Goal: Task Accomplishment & Management: Use online tool/utility

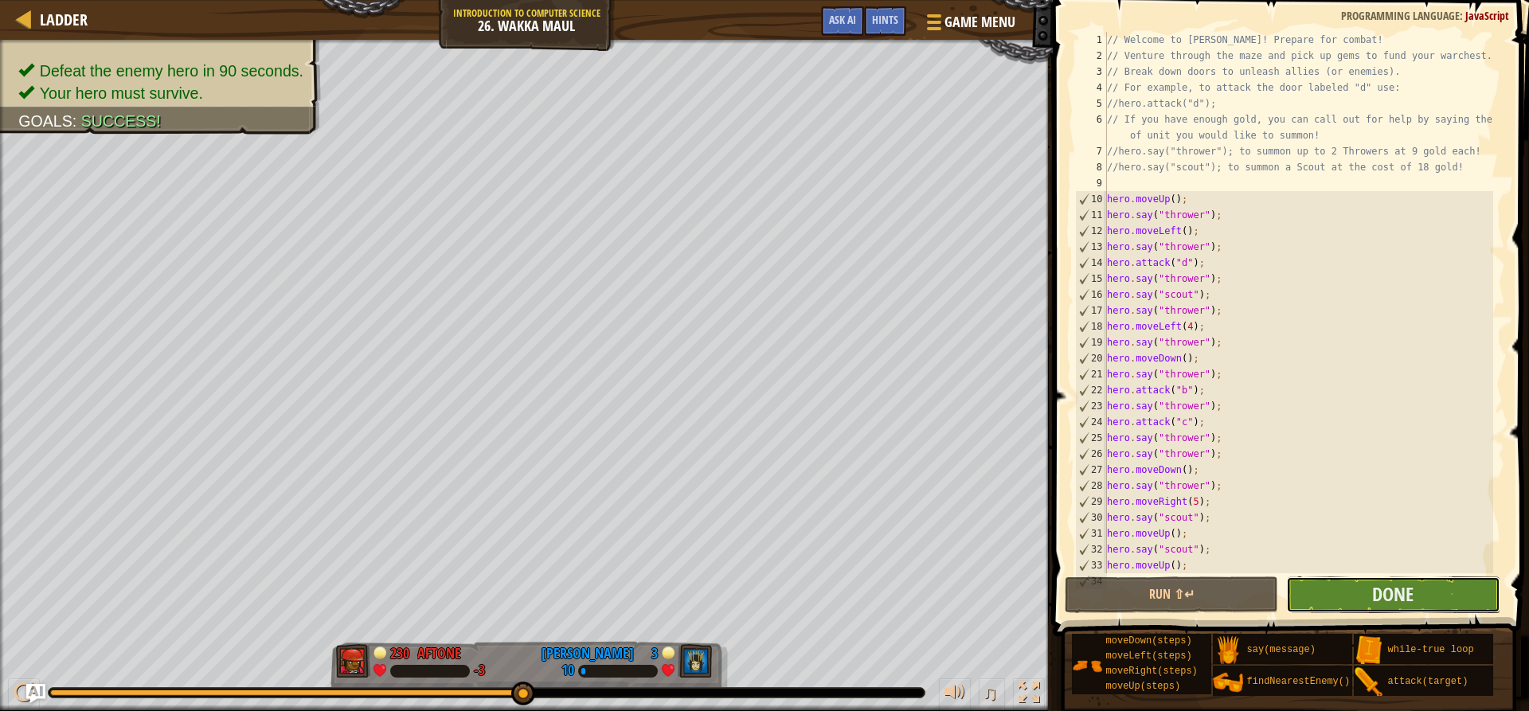
click at [1448, 595] on button "Done" at bounding box center [1392, 595] width 213 height 37
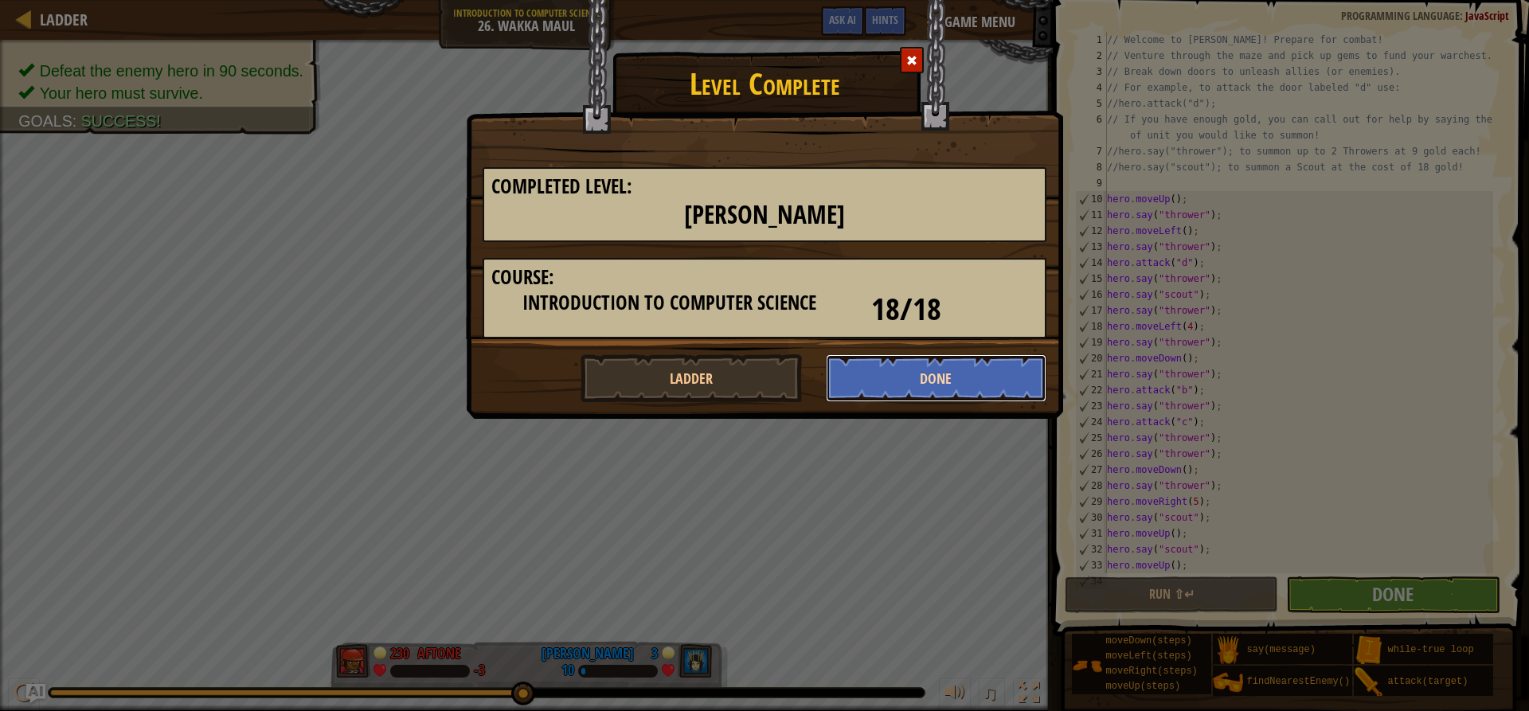
click at [941, 379] on button "Done" at bounding box center [936, 378] width 221 height 48
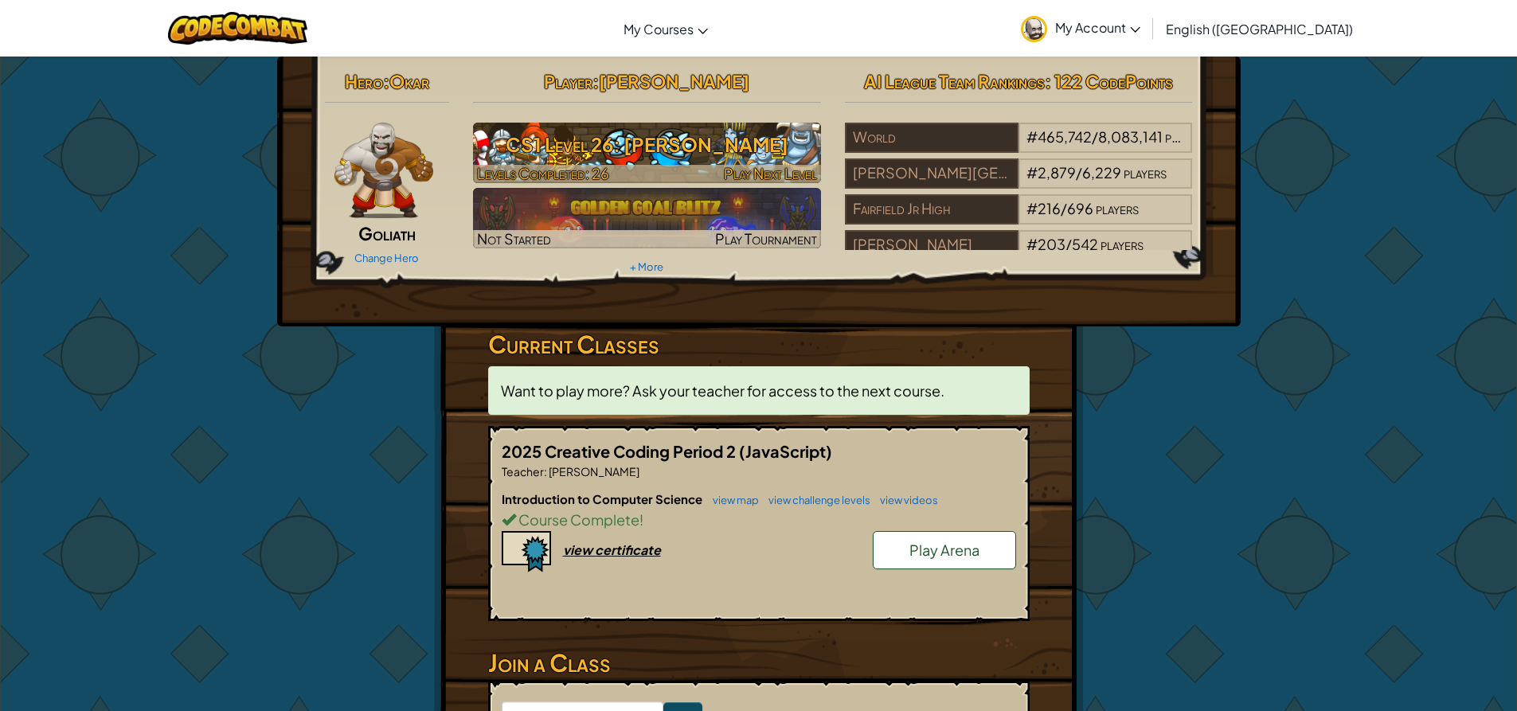
click at [765, 155] on h3 "CS1 Level 26: [PERSON_NAME]" at bounding box center [647, 145] width 348 height 36
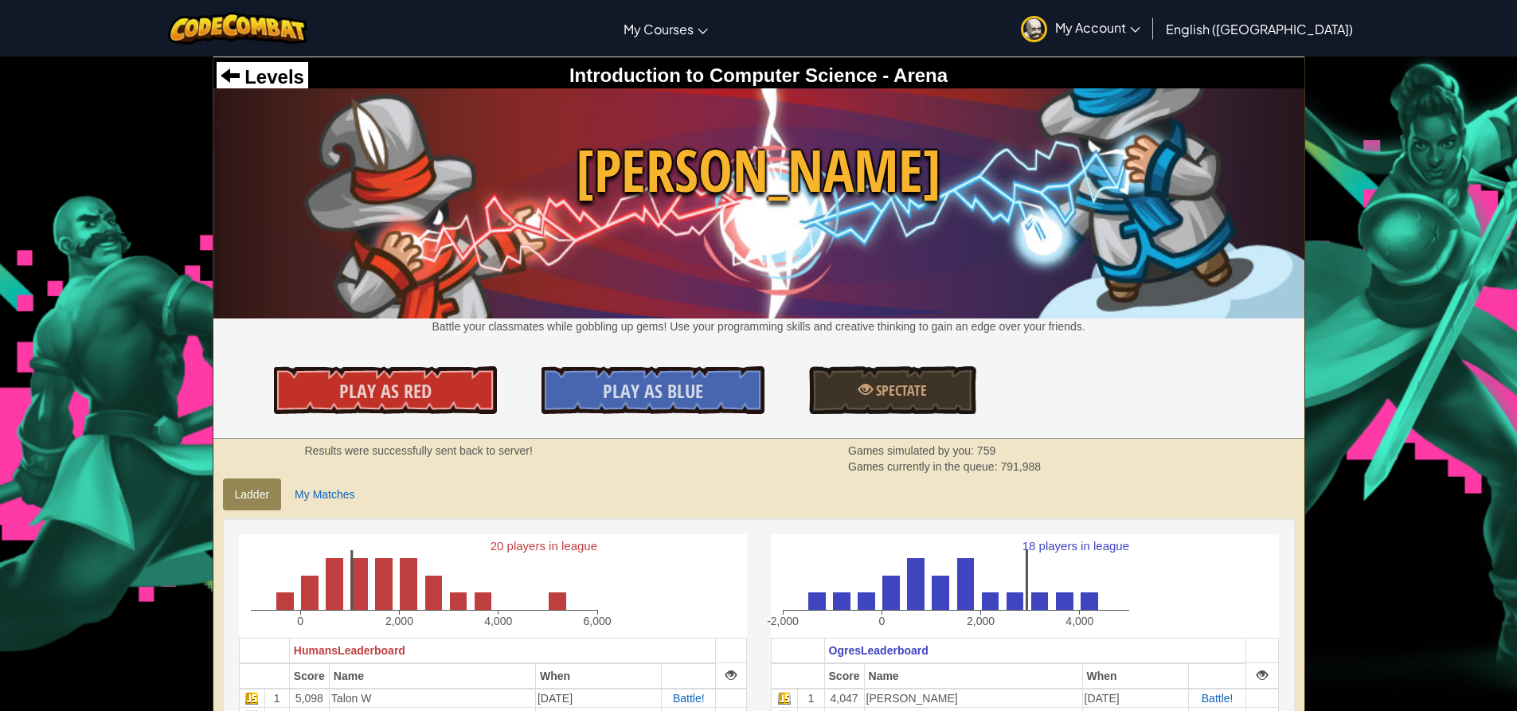
scroll to position [80, 0]
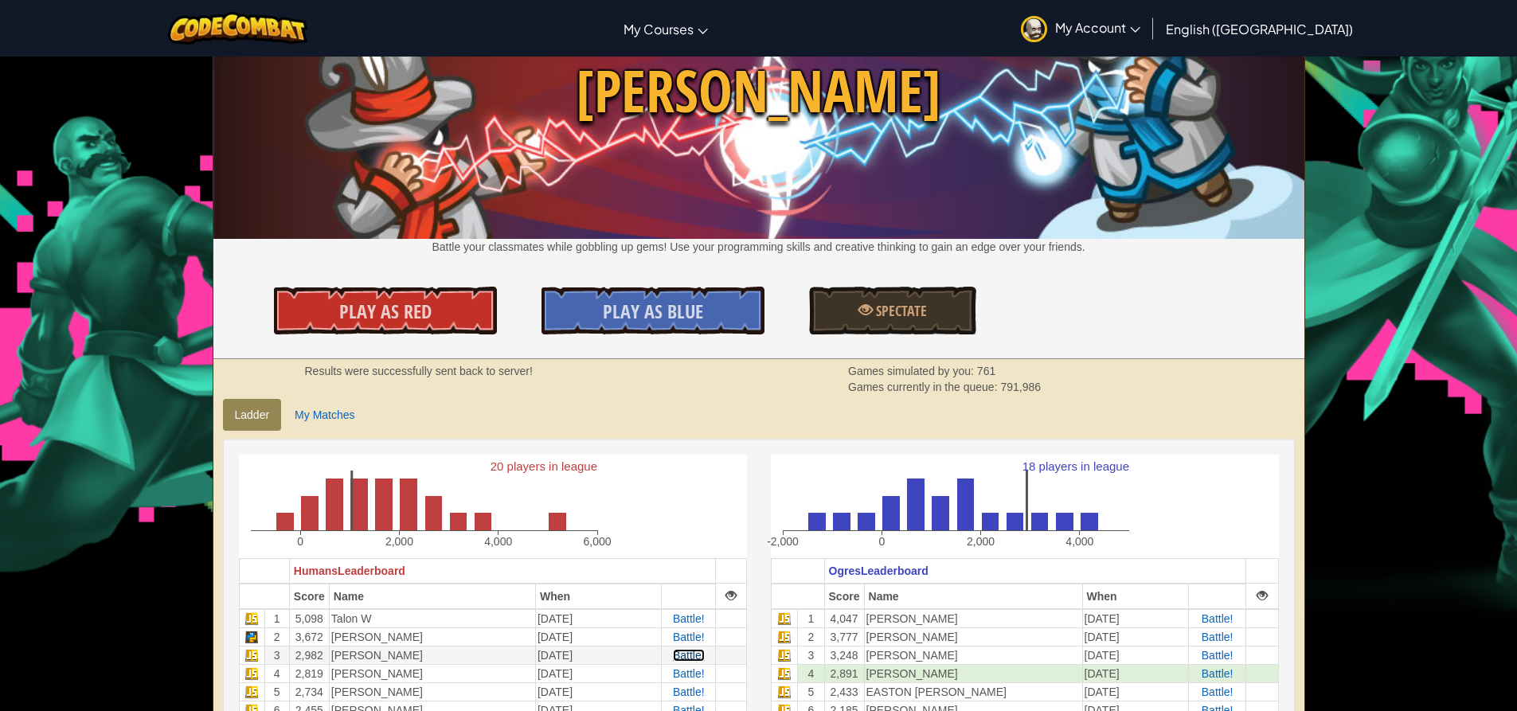
click at [676, 656] on span "Battle!" at bounding box center [689, 655] width 32 height 13
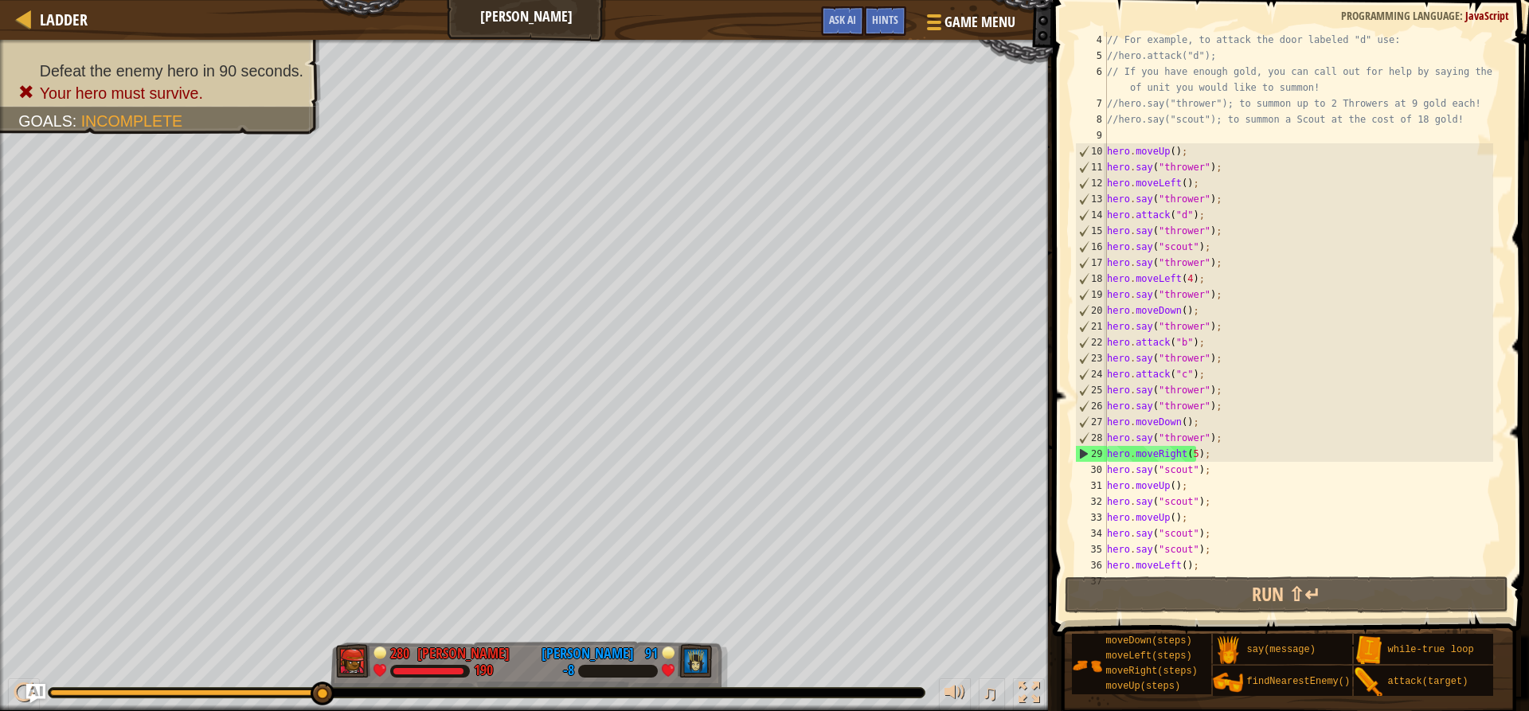
scroll to position [48, 0]
click at [1189, 458] on div "// For example, to attack the door labeled "d" use: //hero.attack("d"); // If y…" at bounding box center [1298, 318] width 389 height 573
click at [1207, 456] on div "// For example, to attack the door labeled "d" use: //hero.attack("d"); // If y…" at bounding box center [1298, 318] width 389 height 573
click at [1190, 452] on div "// For example, to attack the door labeled "d" use: //hero.attack("d"); // If y…" at bounding box center [1298, 318] width 389 height 573
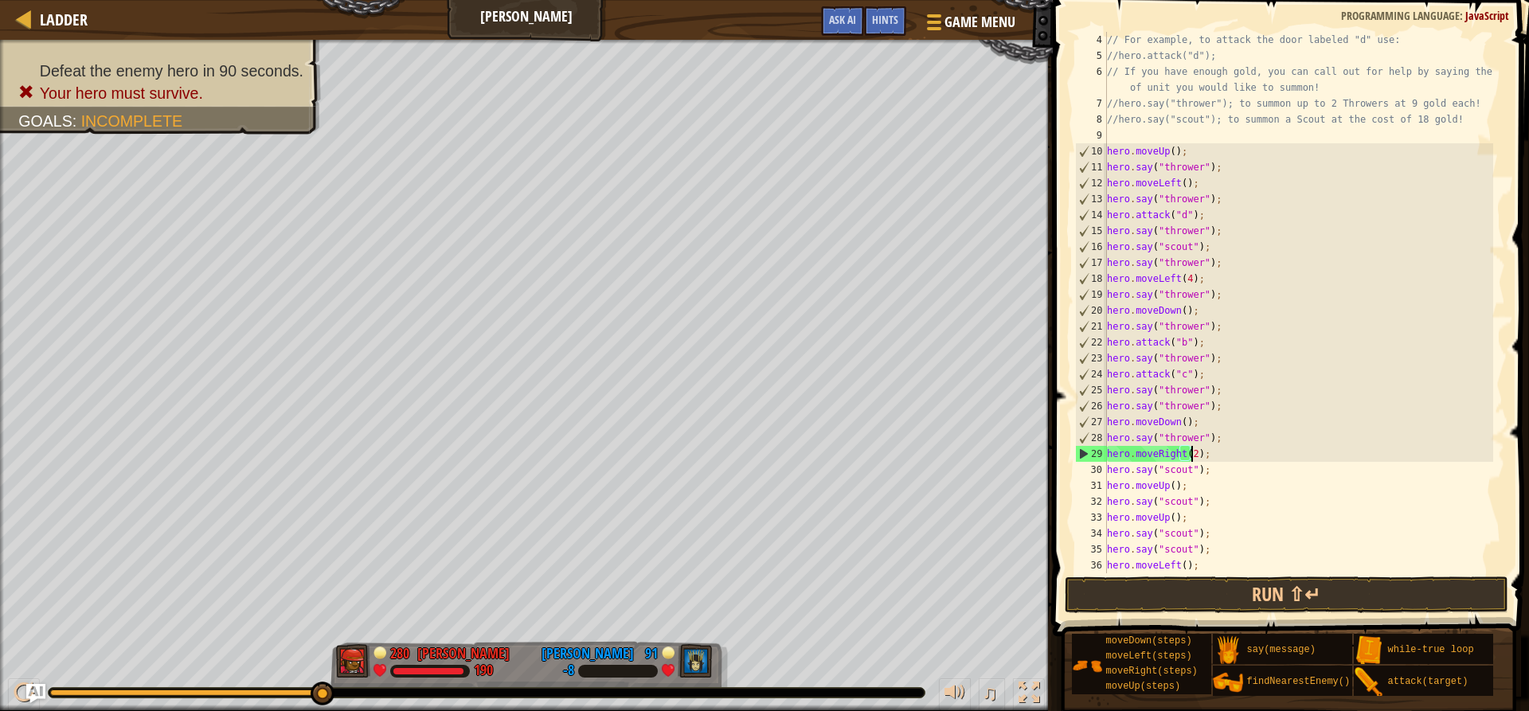
scroll to position [7, 7]
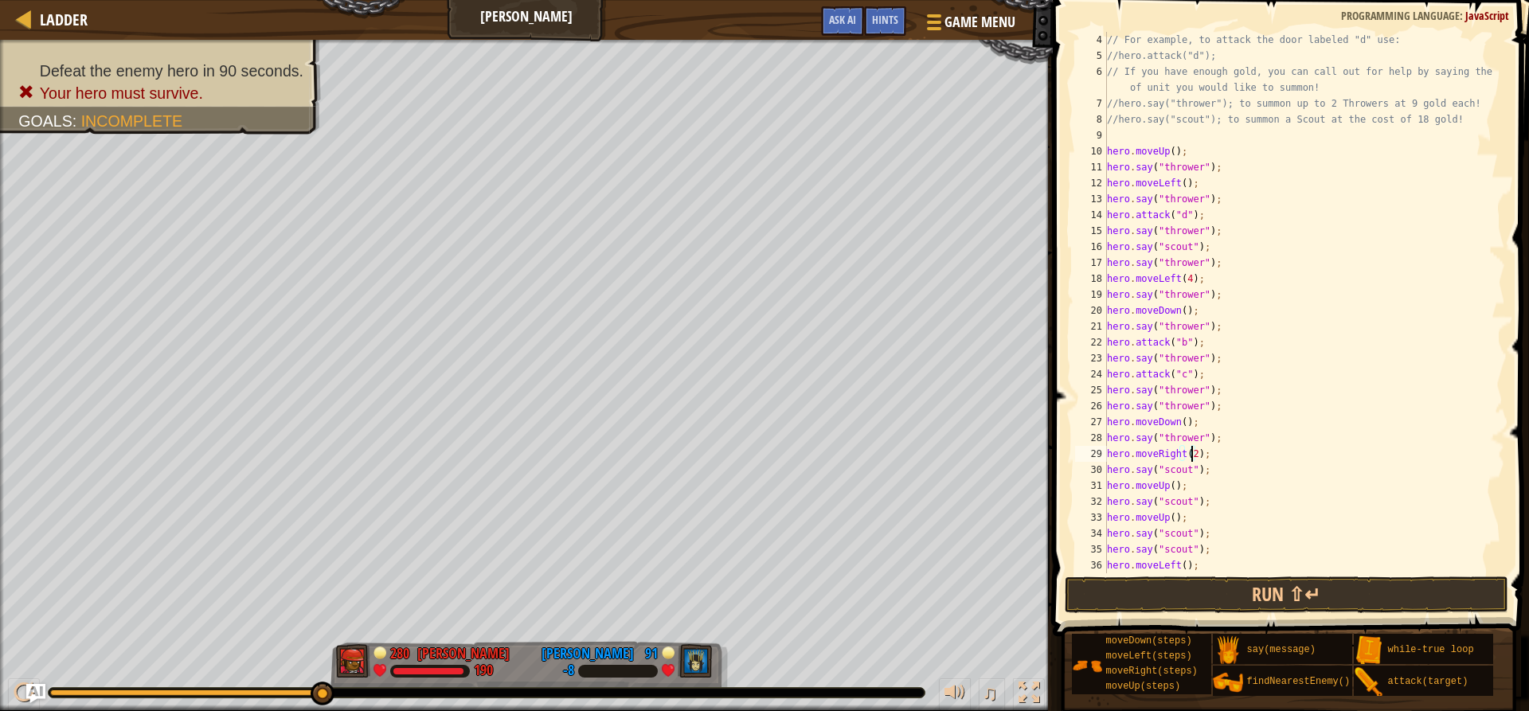
click at [1202, 475] on div "// For example, to attack the door labeled "d" use: //hero.attack("d"); // If y…" at bounding box center [1298, 318] width 389 height 573
type textarea "hero.say("scout");"
type textarea "h"
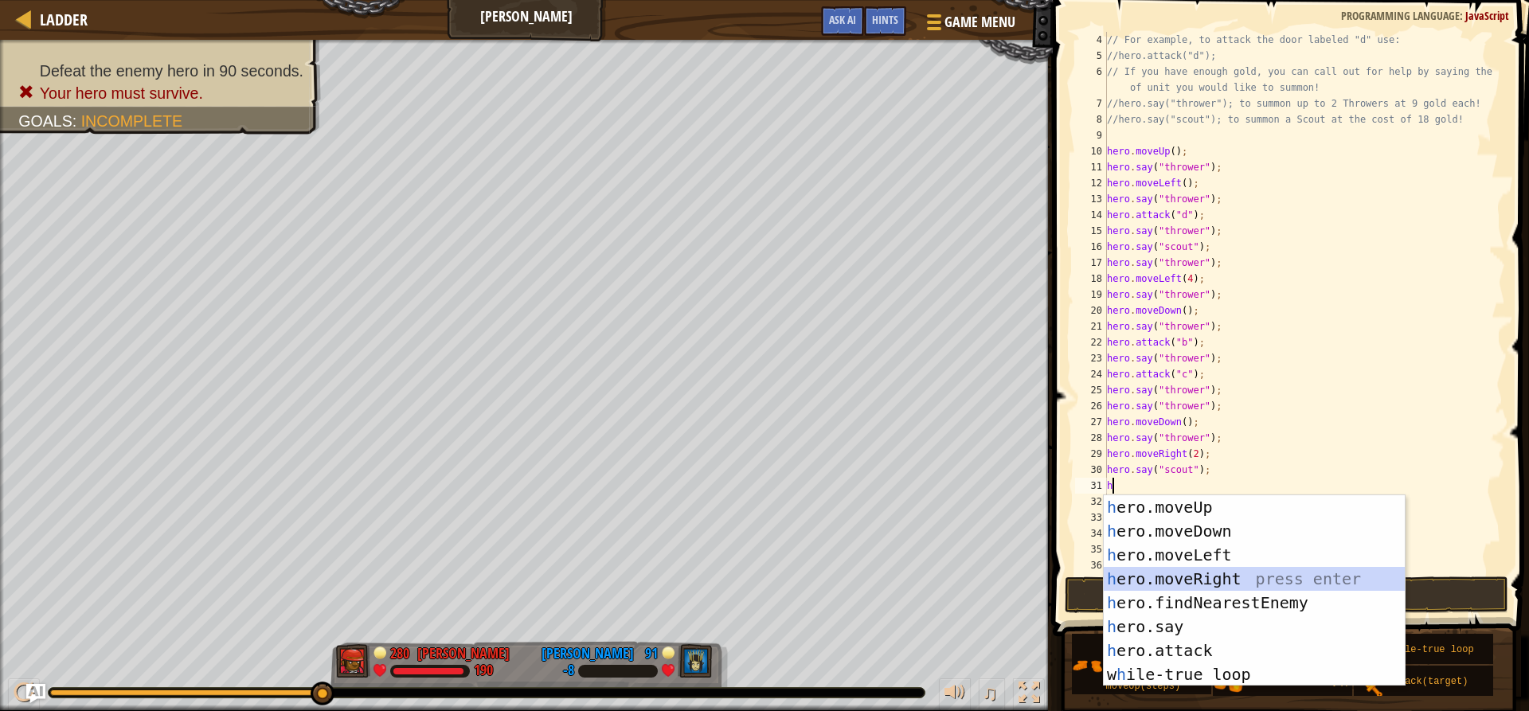
click at [1209, 581] on div "h ero.moveUp press enter h ero.moveDown press enter h ero.moveLeft press enter …" at bounding box center [1254, 614] width 301 height 239
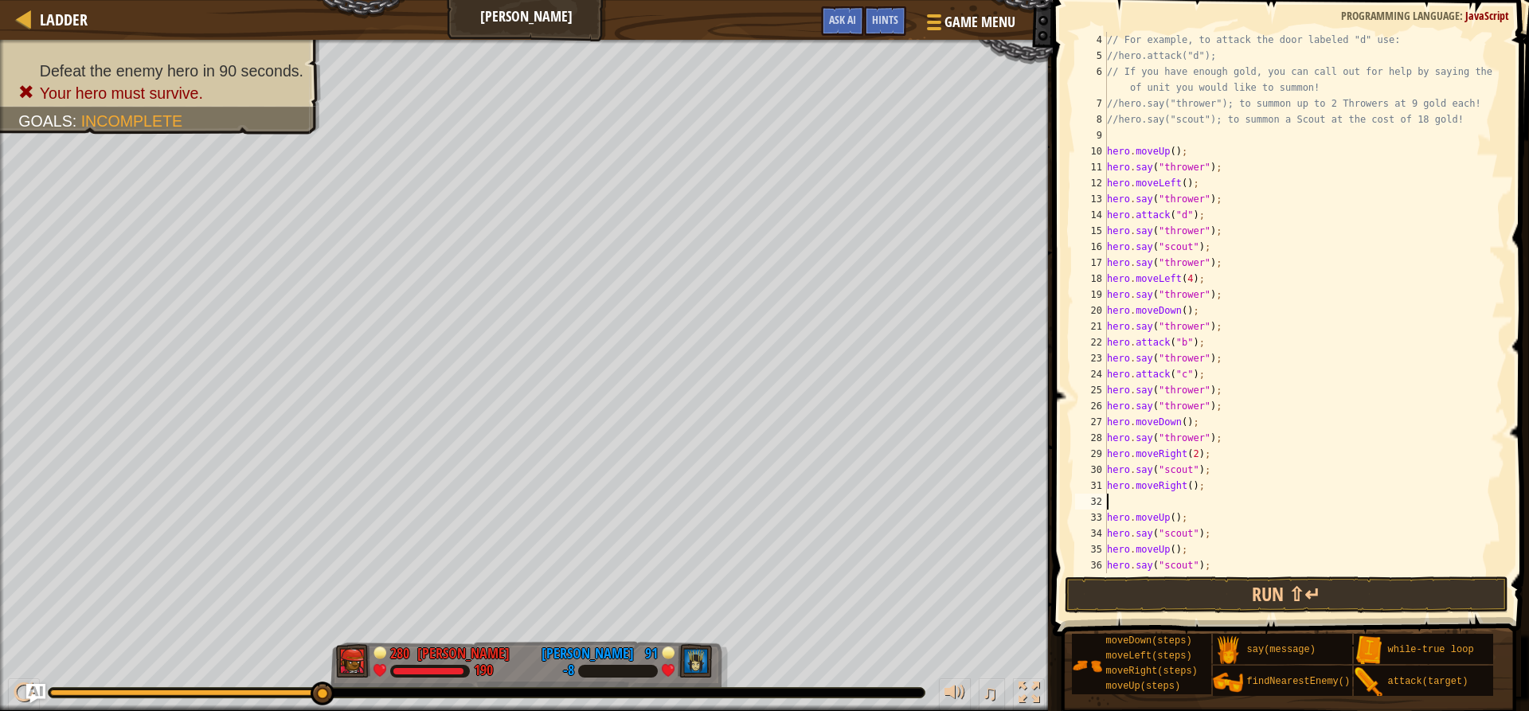
click at [1188, 489] on div "// For example, to attack the door labeled "d" use: //hero.attack("d"); // If y…" at bounding box center [1298, 318] width 389 height 573
type textarea "hero.moveRight(3);"
click at [1283, 591] on button "Run ⇧↵" at bounding box center [1286, 595] width 443 height 37
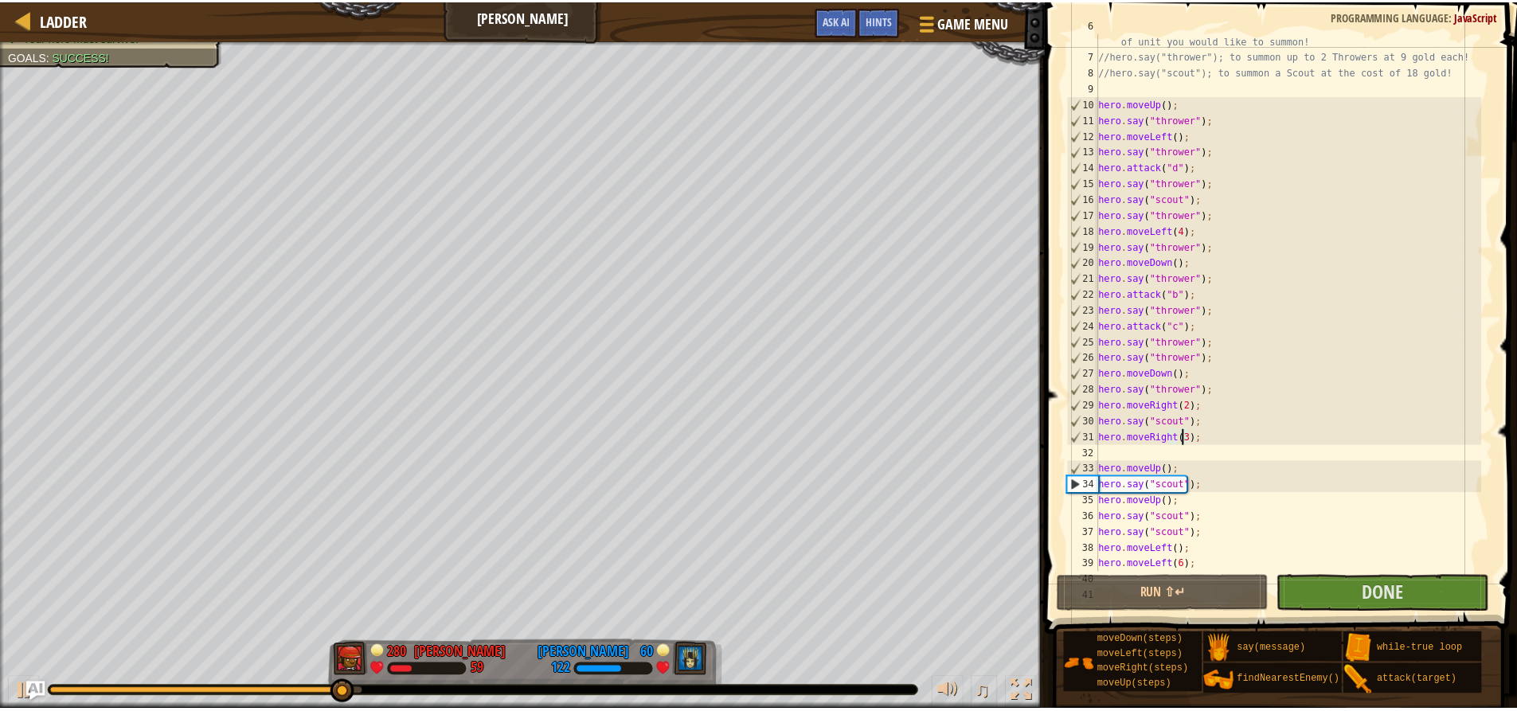
scroll to position [143, 0]
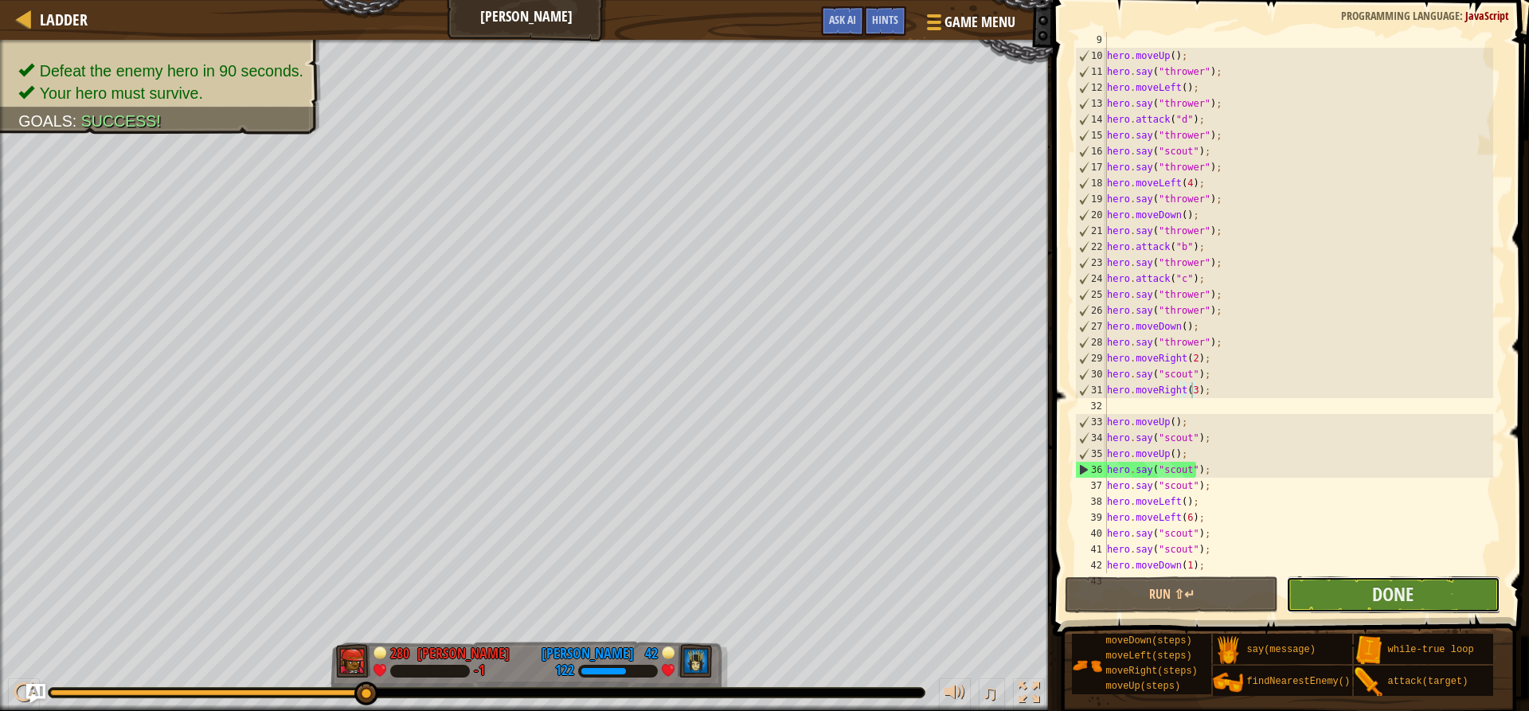
click at [1360, 580] on button "Done" at bounding box center [1392, 595] width 213 height 37
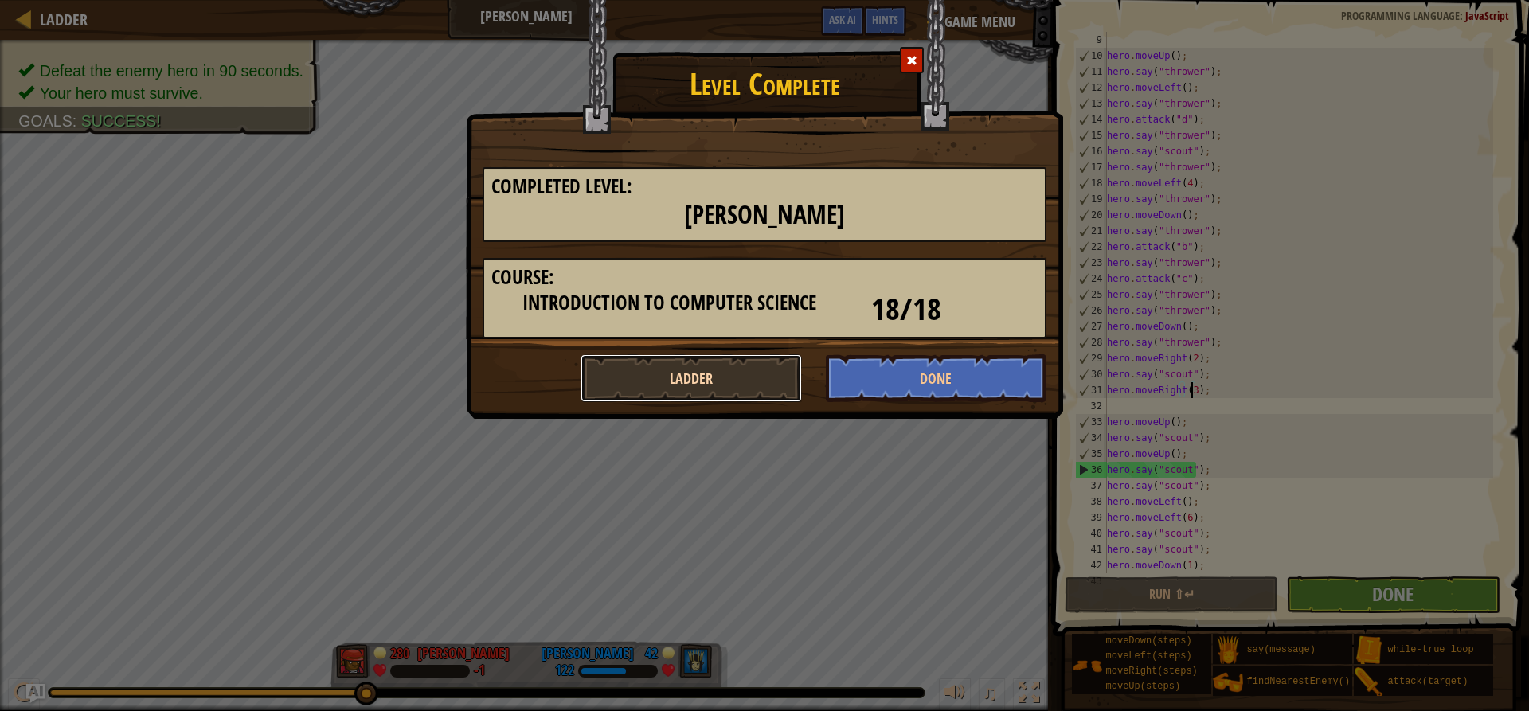
click at [658, 390] on button "Ladder" at bounding box center [691, 378] width 221 height 48
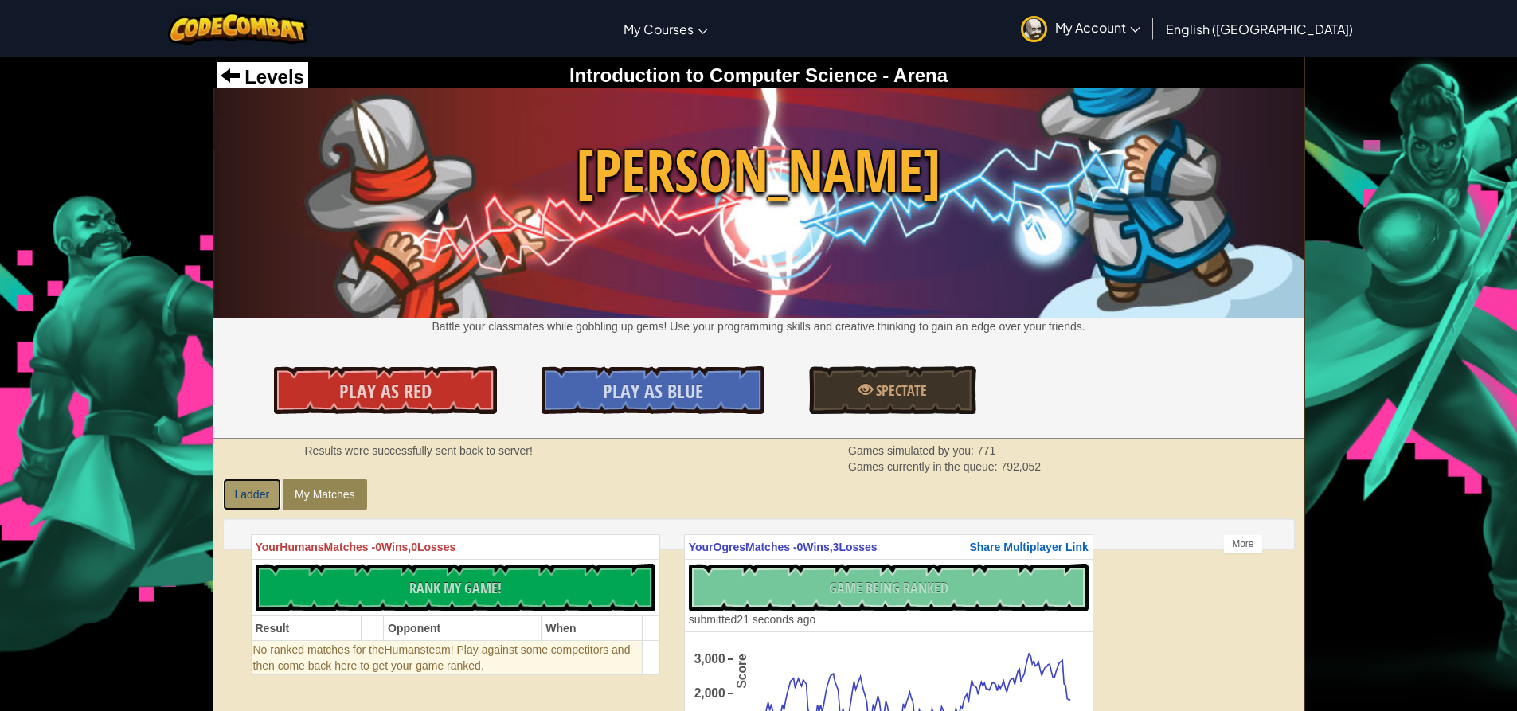
click at [268, 491] on link "Ladder" at bounding box center [252, 495] width 59 height 32
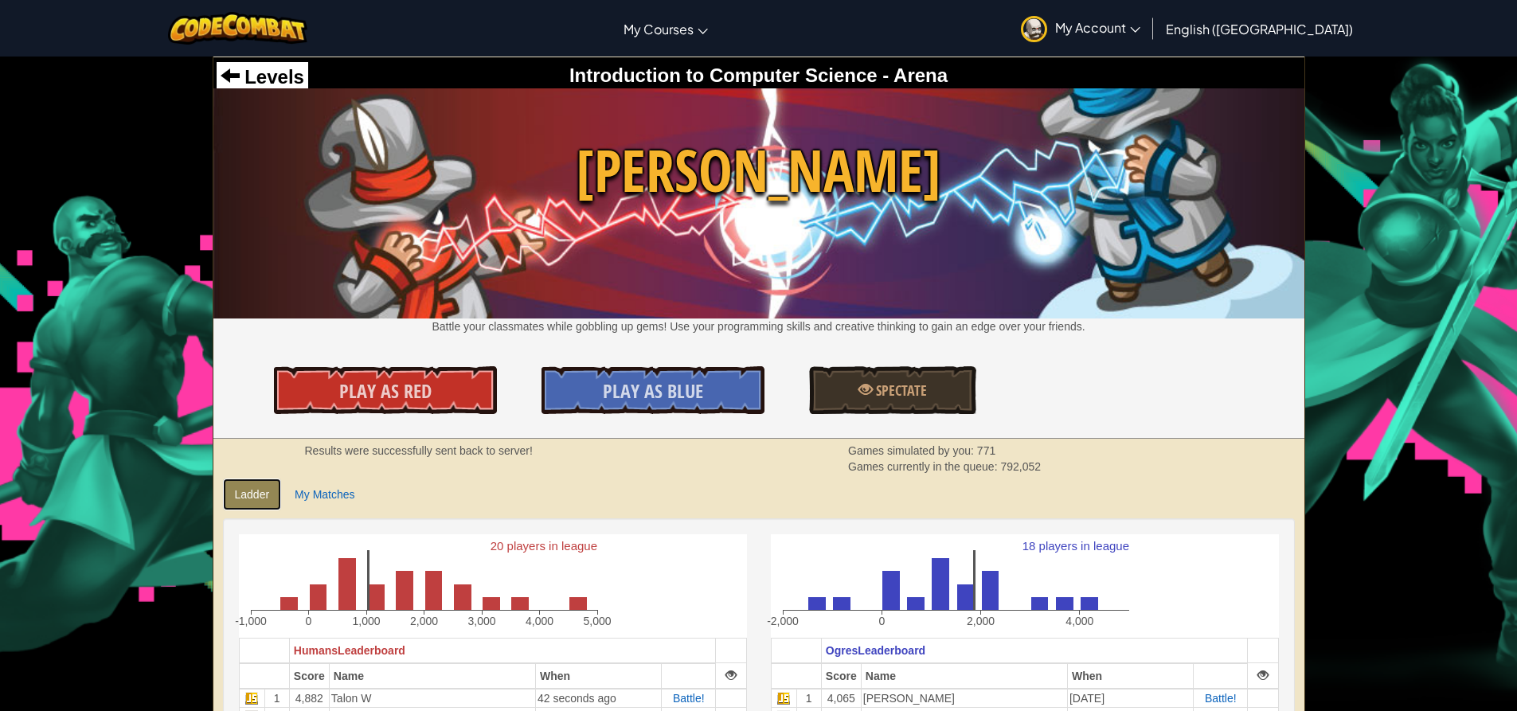
scroll to position [159, 0]
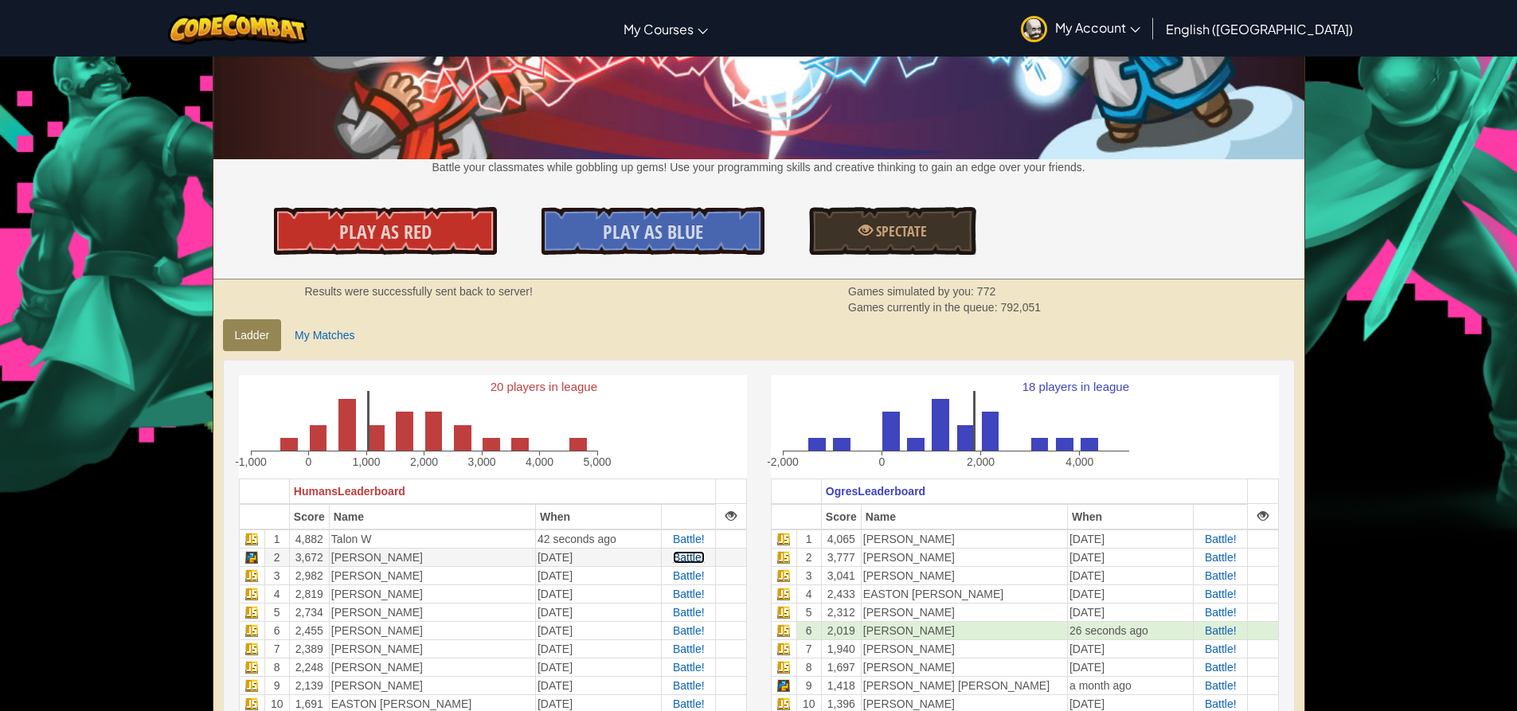
click at [685, 556] on span "Battle!" at bounding box center [689, 557] width 32 height 13
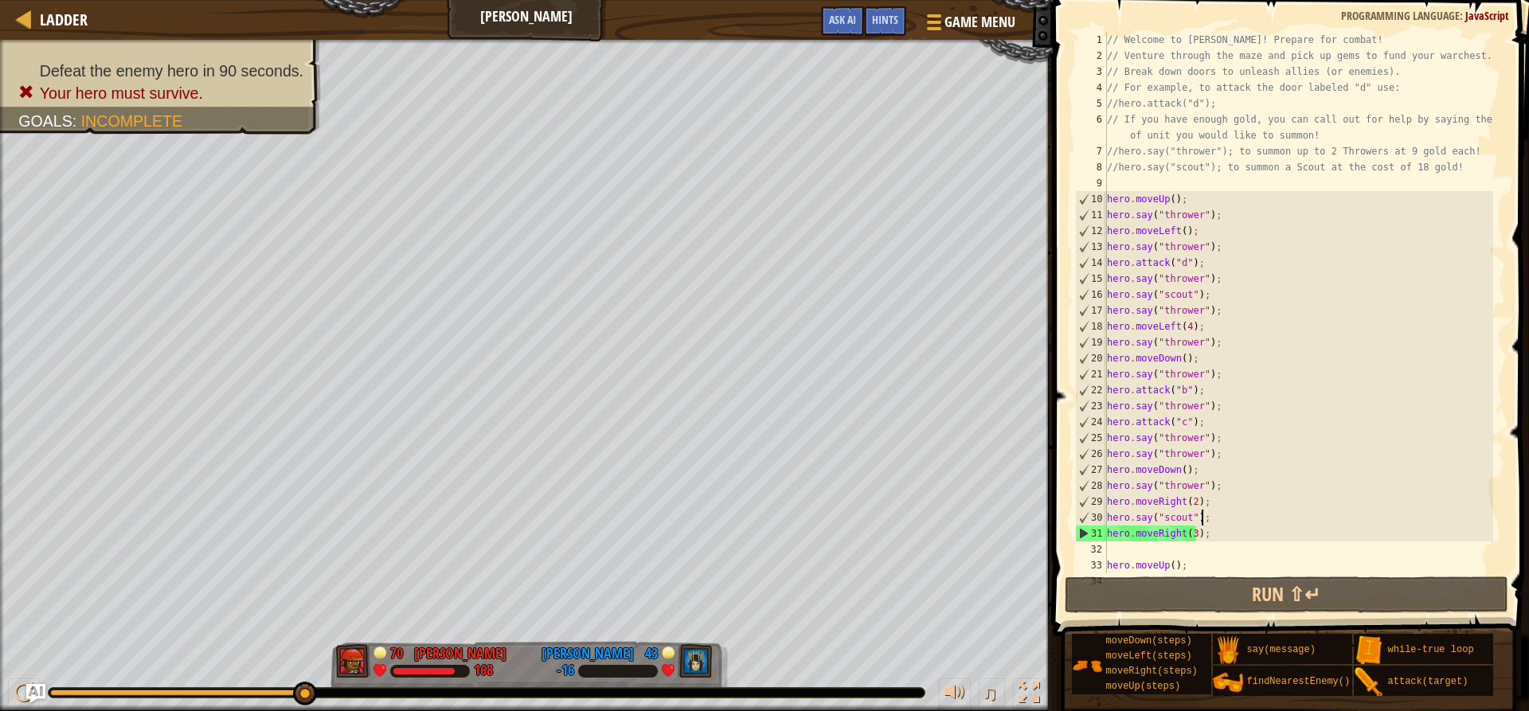
click at [1210, 521] on div "// Welcome to [PERSON_NAME]! Prepare for combat! // Venture through the maze an…" at bounding box center [1298, 318] width 389 height 573
type textarea "hero.say("scout");"
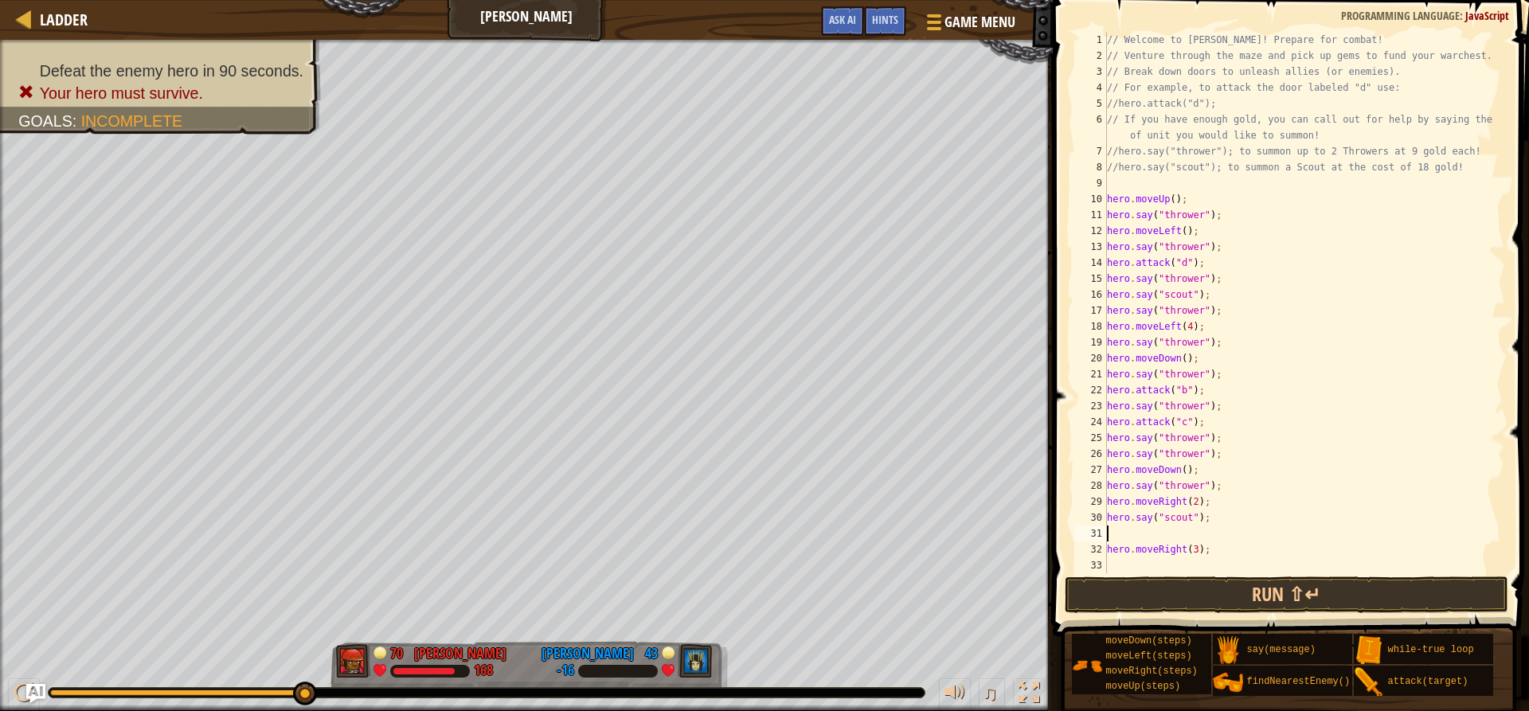
scroll to position [7, 0]
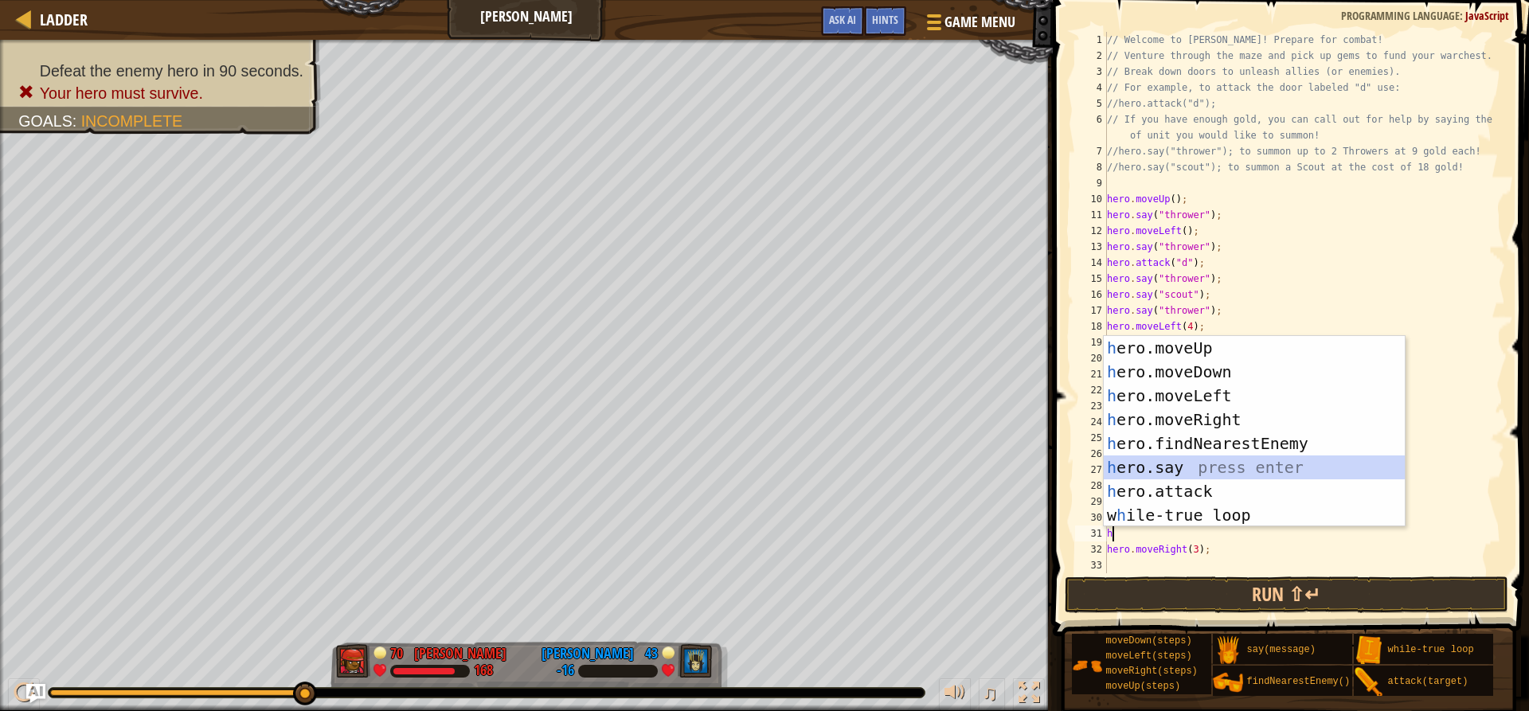
click at [1213, 459] on div "h ero.moveUp press enter h ero.moveDown press enter h ero.moveLeft press enter …" at bounding box center [1254, 455] width 301 height 239
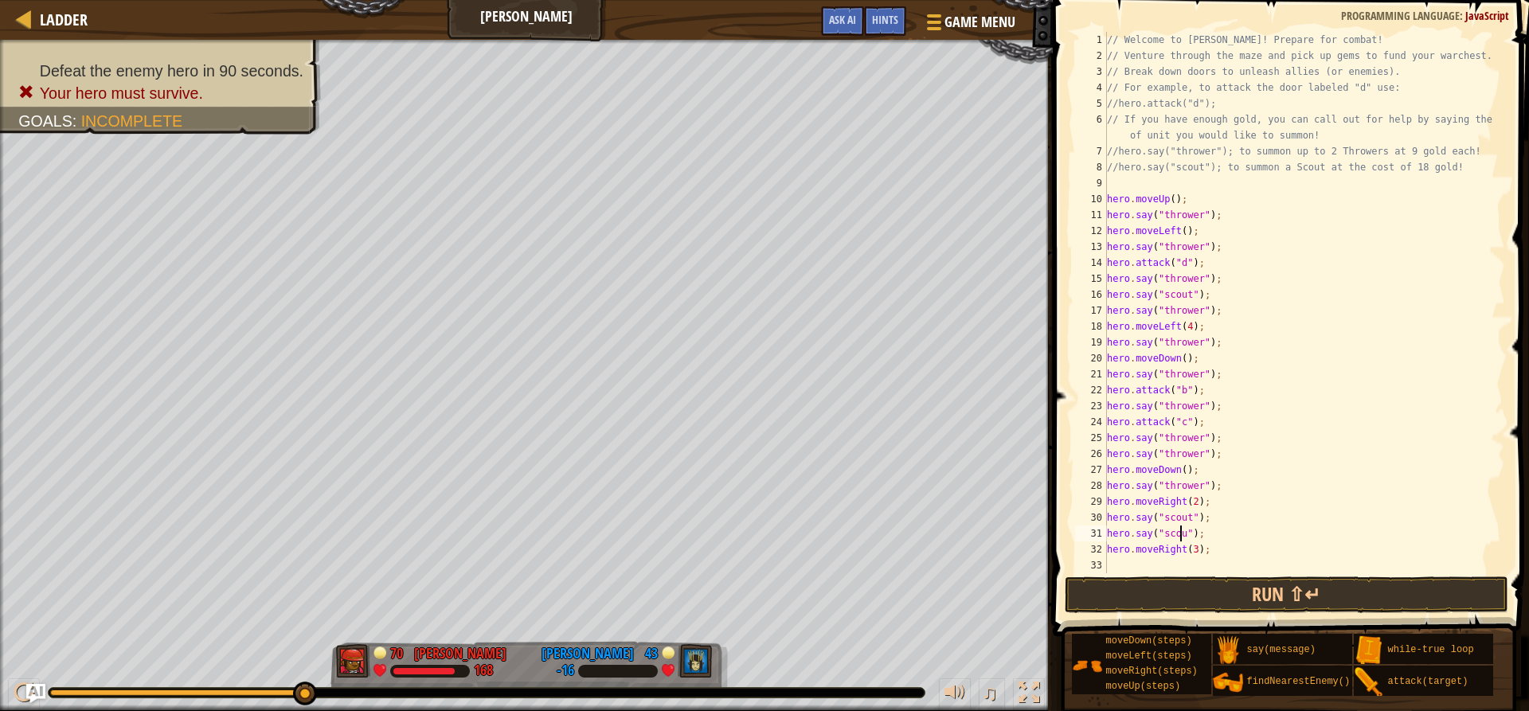
type textarea "hero.say("scout");"
click at [1220, 533] on div "// Welcome to [PERSON_NAME]! Prepare for combat! // Venture through the maze an…" at bounding box center [1298, 318] width 389 height 573
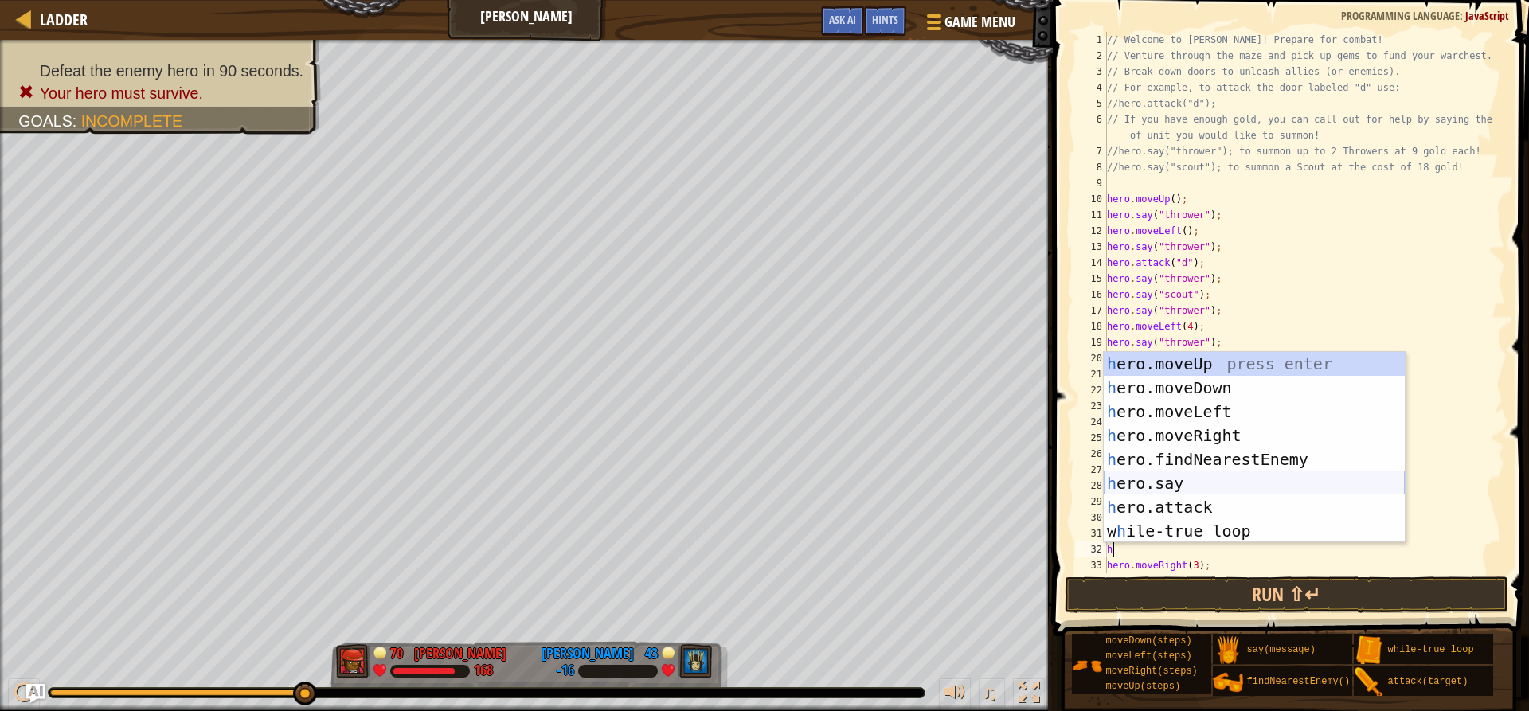
click at [1191, 479] on div "h ero.moveUp press enter h ero.moveDown press enter h ero.moveLeft press enter …" at bounding box center [1254, 471] width 301 height 239
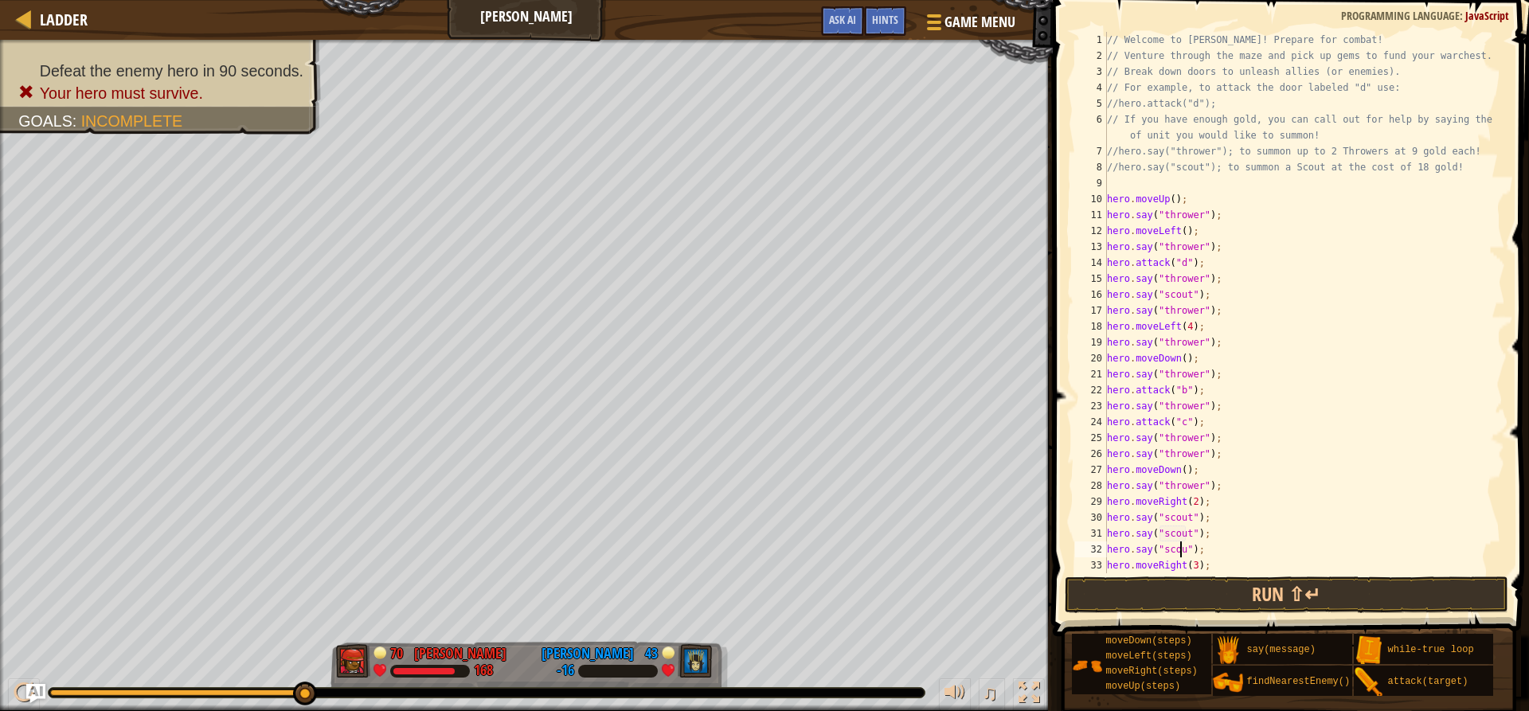
scroll to position [7, 7]
click at [1249, 593] on button "Run ⇧↵" at bounding box center [1286, 595] width 443 height 37
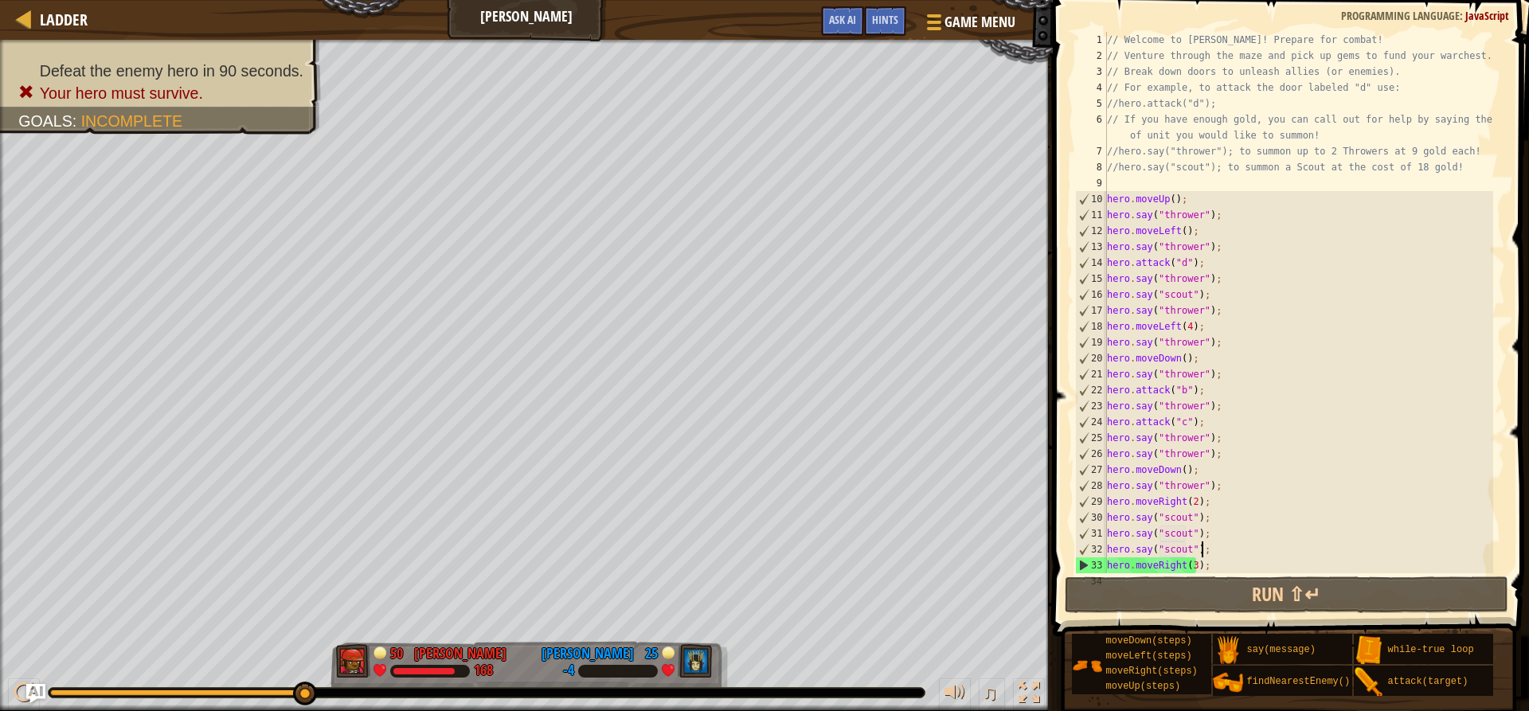
click at [1209, 549] on div "// Welcome to [PERSON_NAME]! Prepare for combat! // Venture through the maze an…" at bounding box center [1298, 318] width 389 height 573
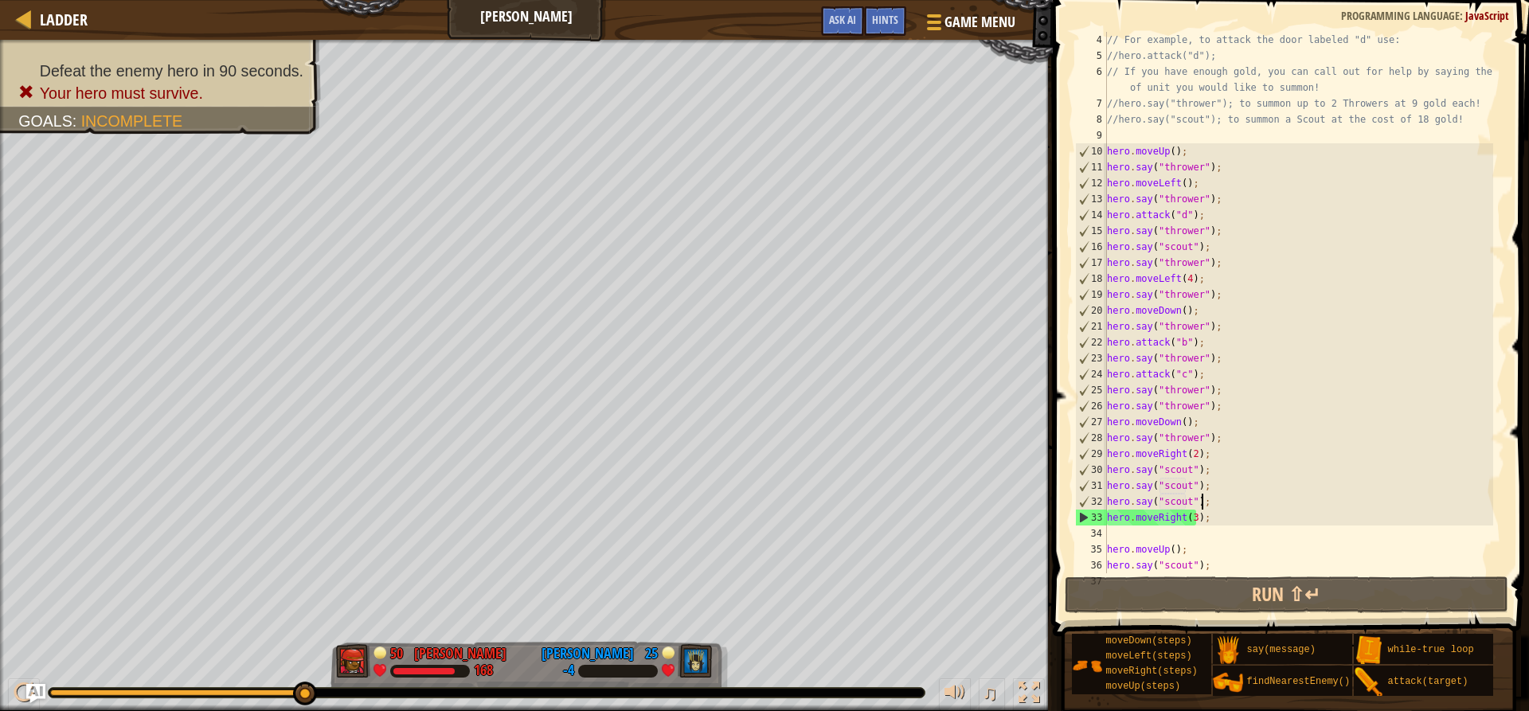
click at [1189, 515] on div "// For example, to attack the door labeled "d" use: //hero.attack("d"); // If y…" at bounding box center [1298, 318] width 389 height 573
click at [1204, 509] on div "// For example, to attack the door labeled "d" use: //hero.attack("d"); // If y…" at bounding box center [1298, 318] width 389 height 573
type textarea "hero.say("scout");"
click at [1216, 527] on div "// For example, to attack the door labeled "d" use: //hero.attack("d"); // If y…" at bounding box center [1298, 318] width 389 height 573
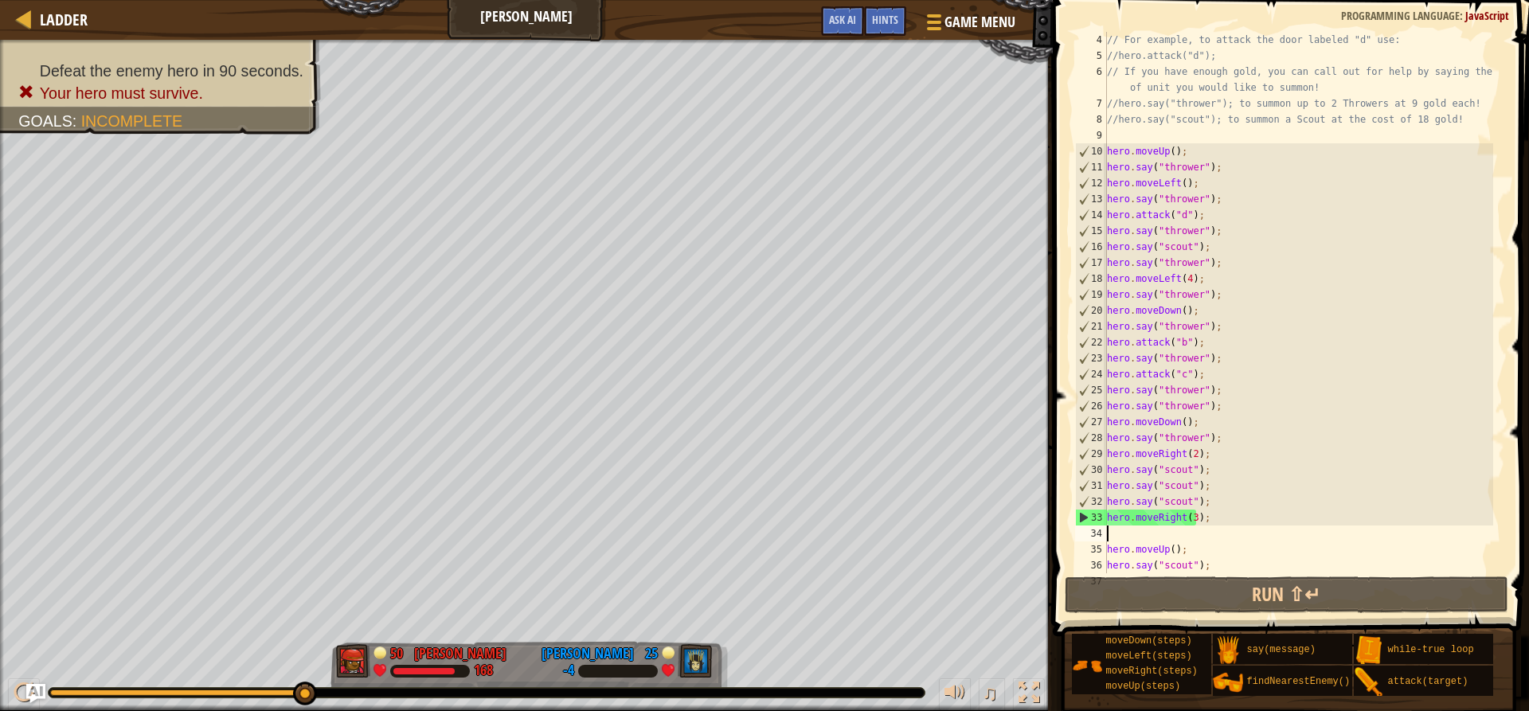
click at [1216, 527] on div "// For example, to attack the door labeled "d" use: //hero.attack("d"); // If y…" at bounding box center [1298, 318] width 389 height 573
click at [1208, 520] on div "// For example, to attack the door labeled "d" use: //hero.attack("d"); // If y…" at bounding box center [1298, 318] width 389 height 573
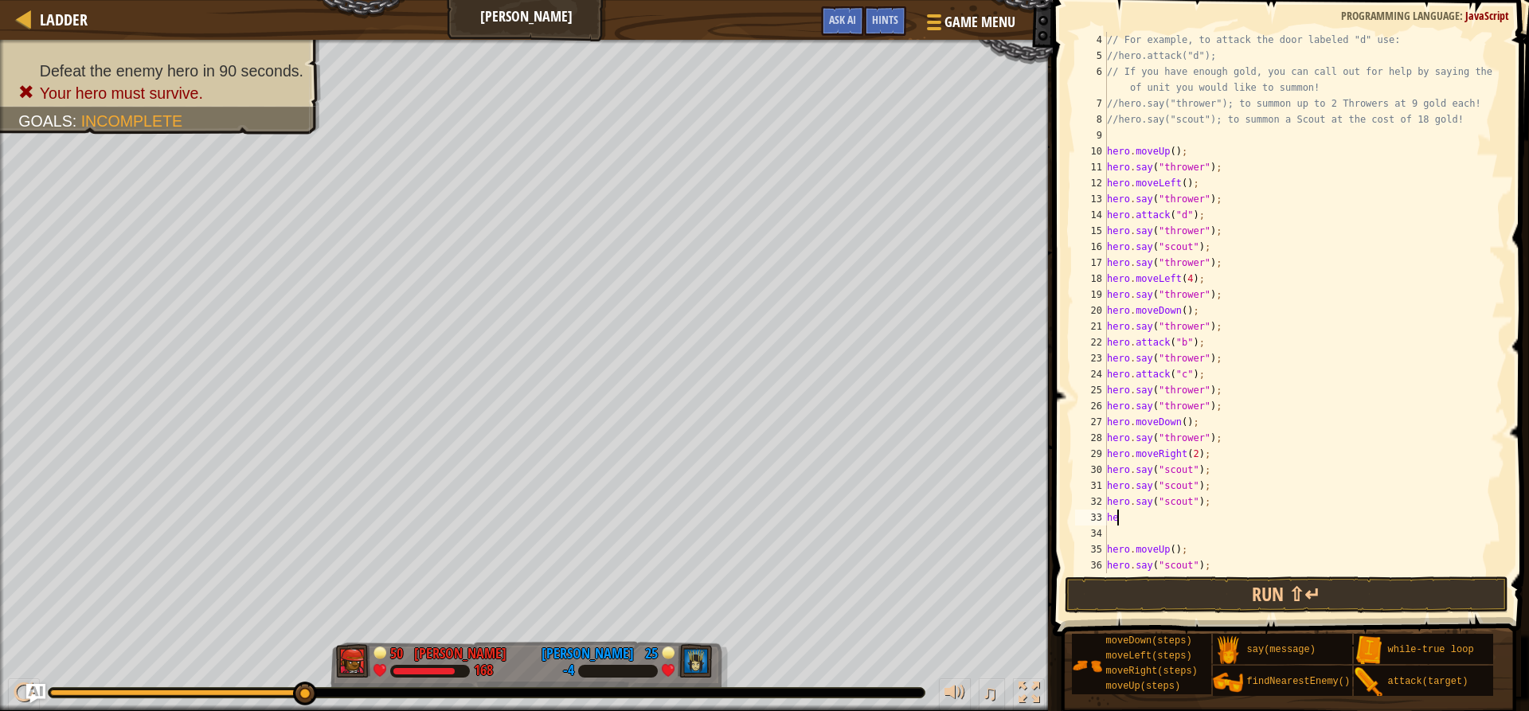
type textarea "h"
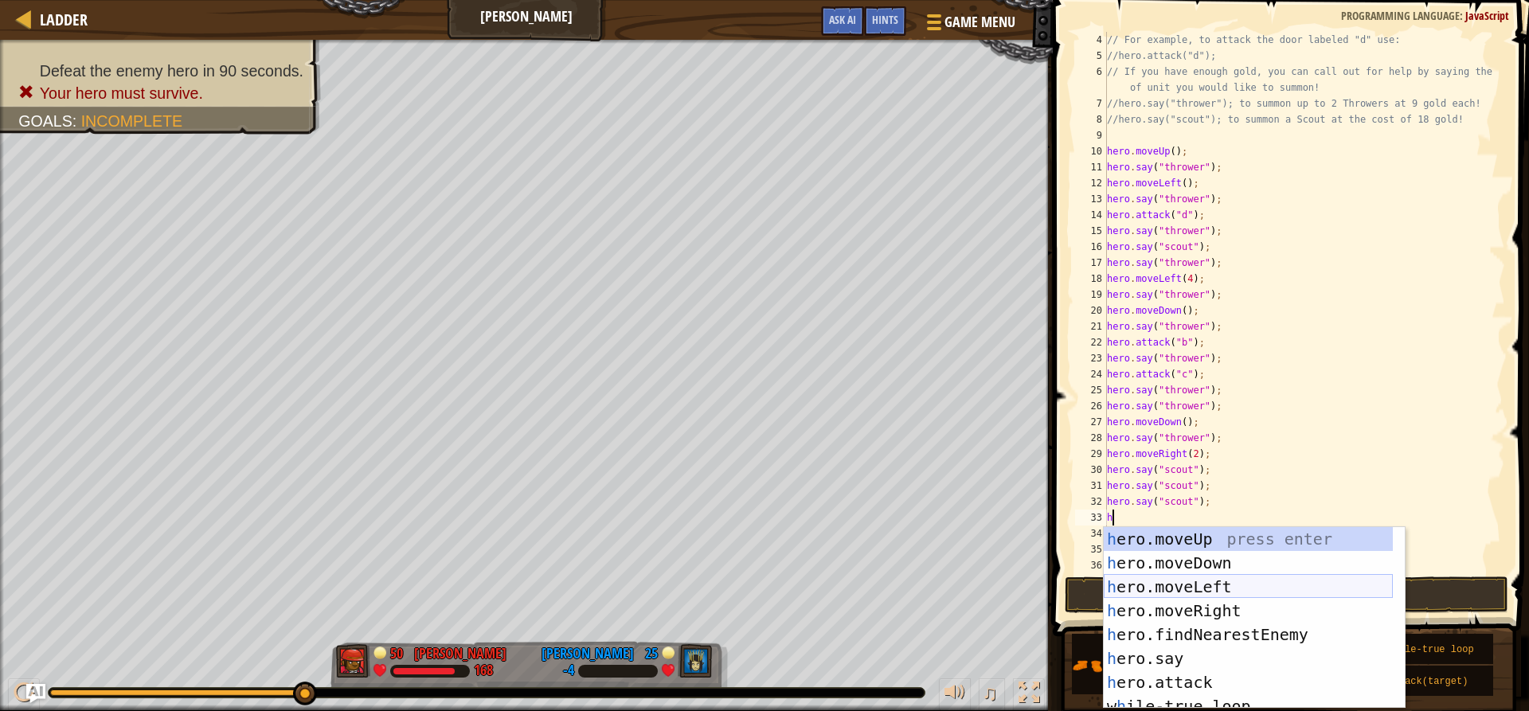
click at [1204, 587] on div "h ero.moveUp press enter h ero.moveDown press enter h ero.moveLeft press enter …" at bounding box center [1248, 641] width 289 height 229
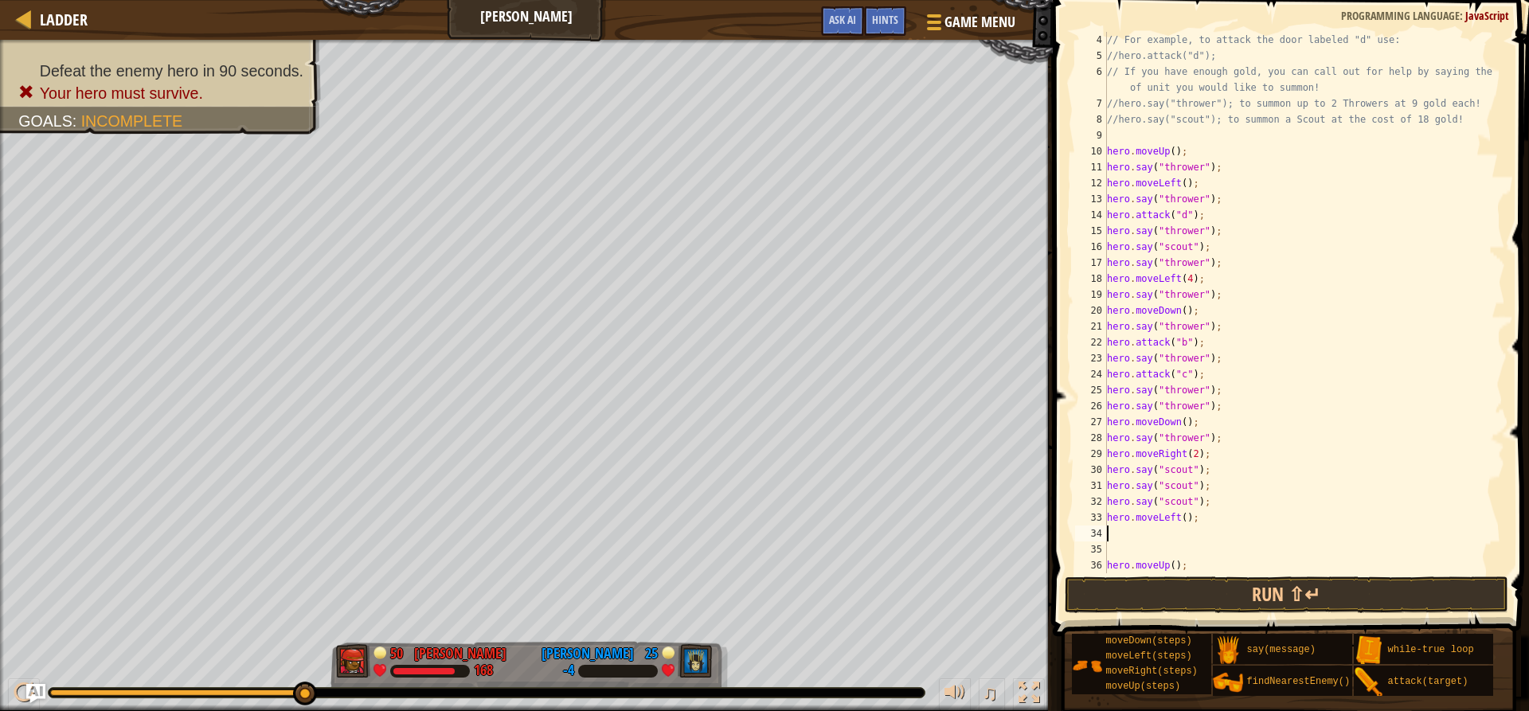
click at [1180, 515] on div "// For example, to attack the door labeled "d" use: //hero.attack("d"); // If y…" at bounding box center [1298, 318] width 389 height 573
type textarea "hero.moveLeft(2);"
click at [1212, 518] on div "// For example, to attack the door labeled "d" use: //hero.attack("d"); // If y…" at bounding box center [1298, 318] width 389 height 573
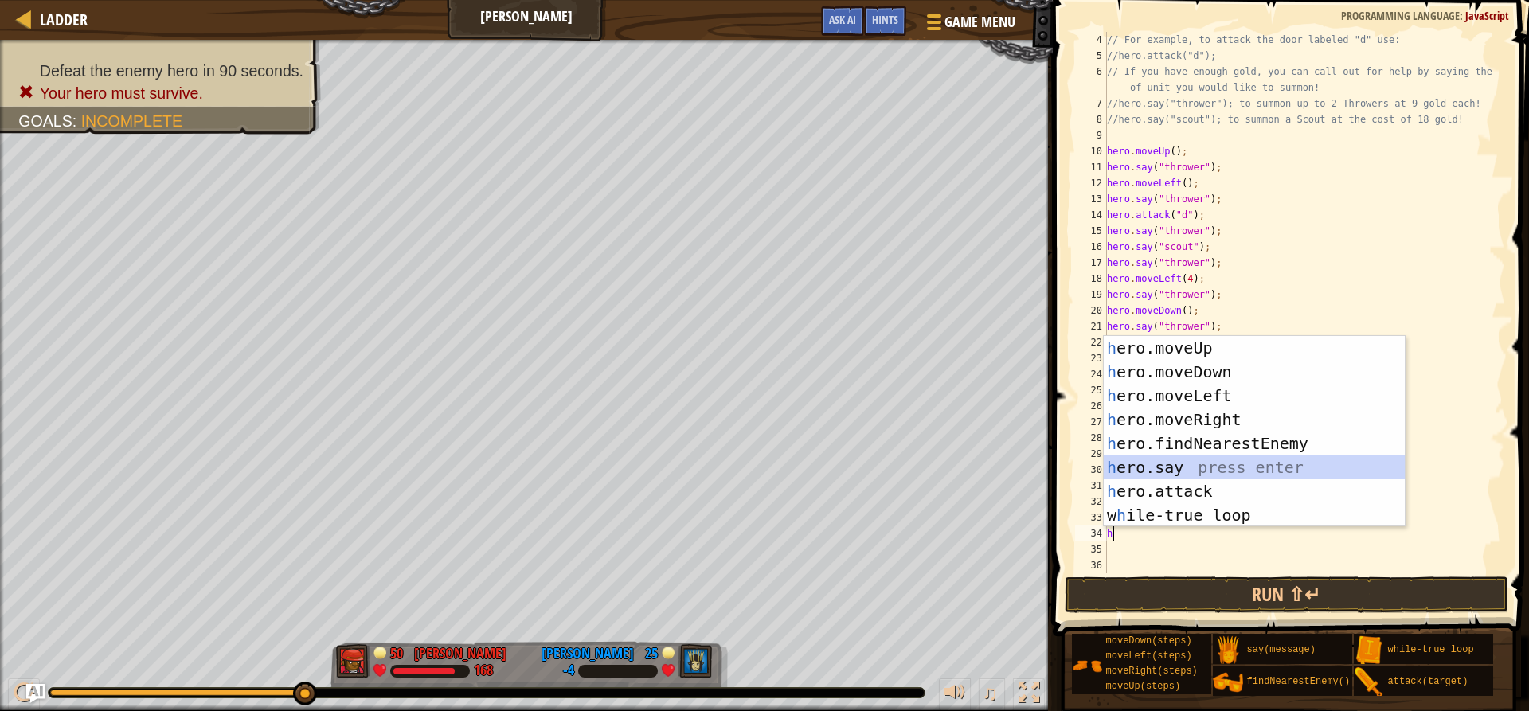
click at [1181, 463] on div "h ero.moveUp press enter h ero.moveDown press enter h ero.moveLeft press enter …" at bounding box center [1254, 455] width 301 height 239
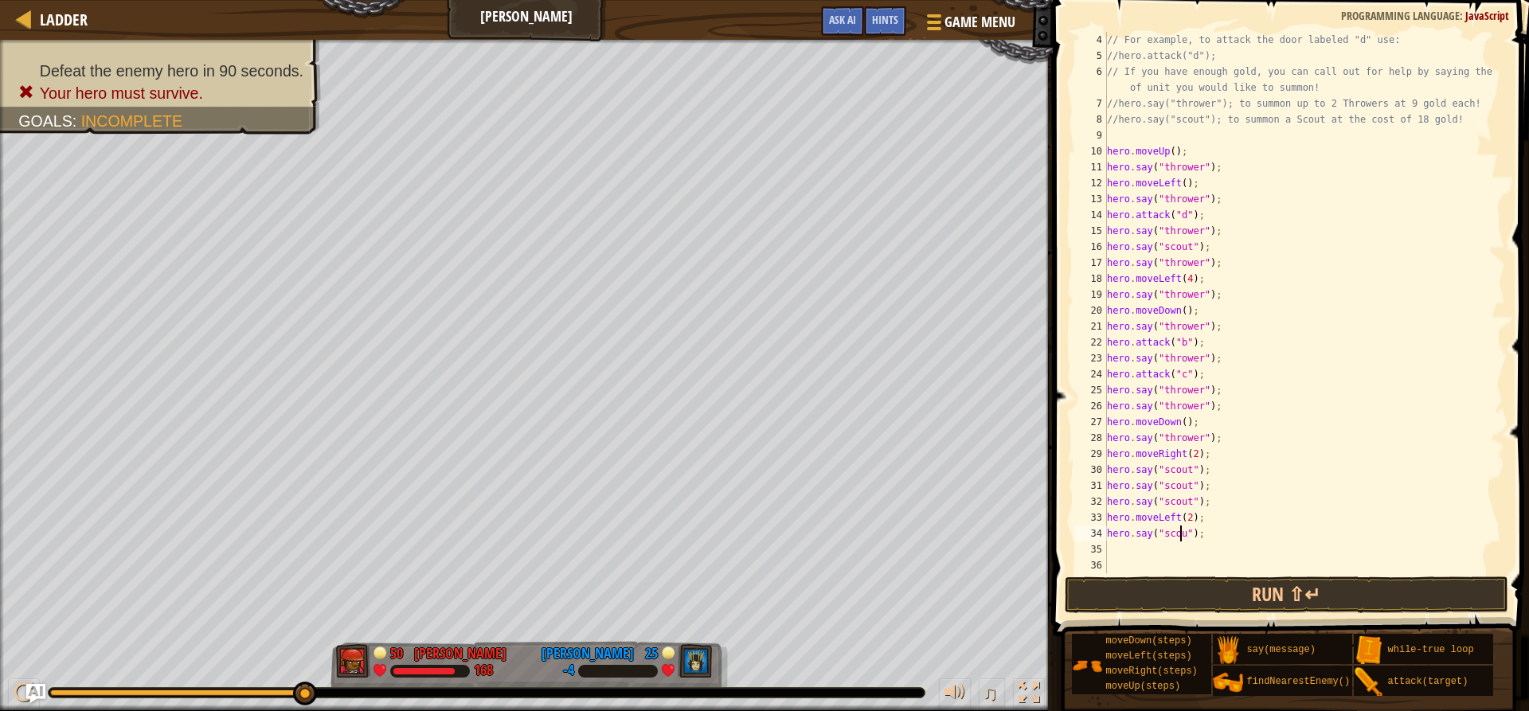
type textarea "hero.say("scout");"
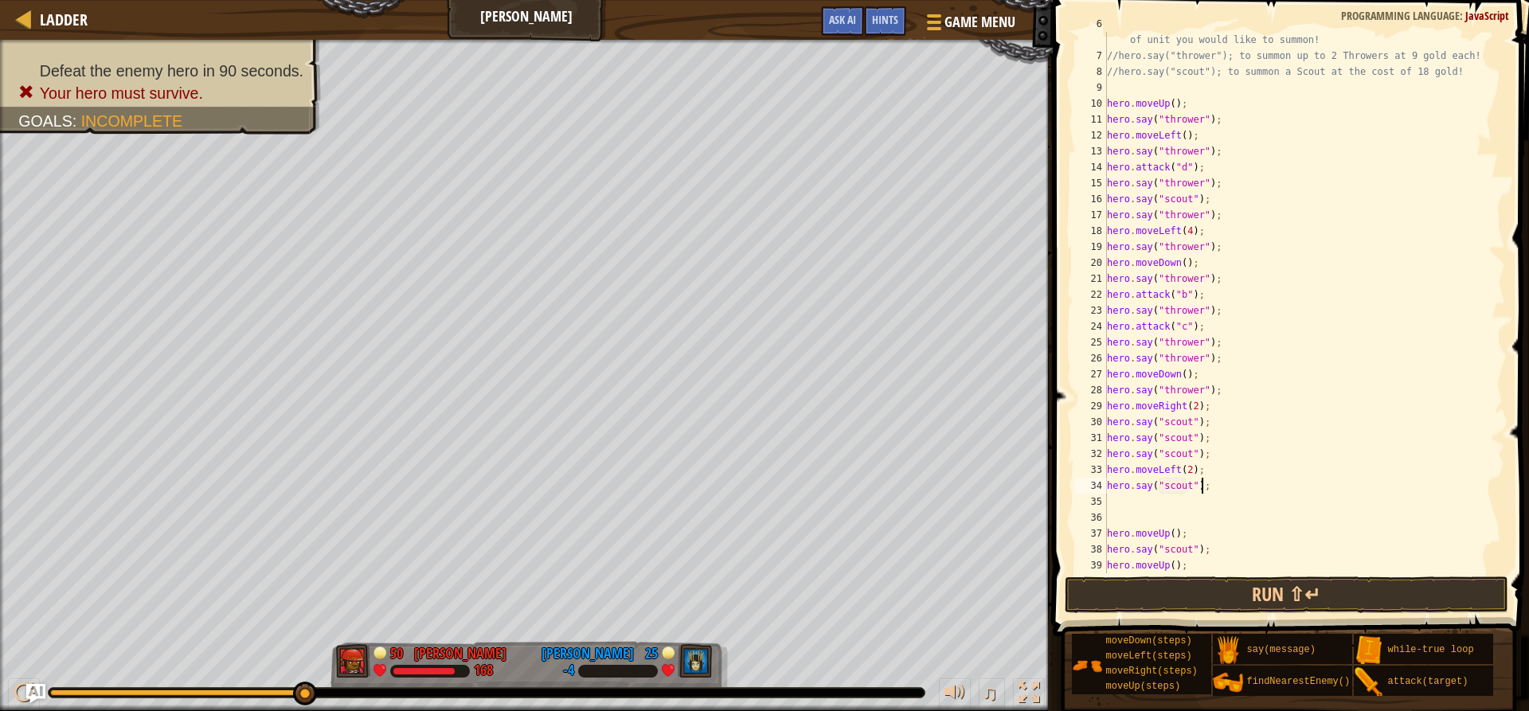
click at [1220, 480] on div "// If you have enough gold, you can call out for help by saying the type of uni…" at bounding box center [1298, 310] width 389 height 589
type textarea "h"
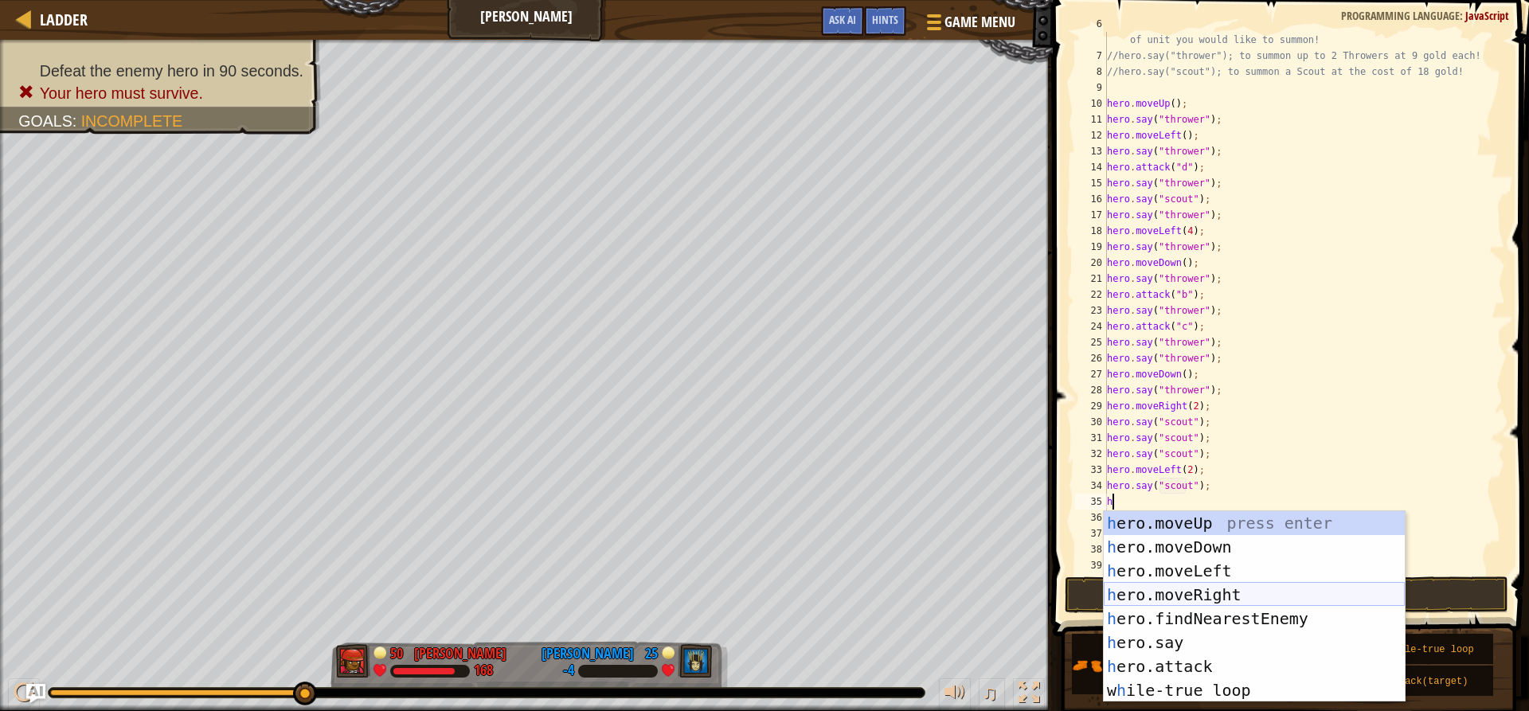
click at [1205, 592] on div "h ero.moveUp press enter h ero.moveDown press enter h ero.moveLeft press enter …" at bounding box center [1254, 630] width 301 height 239
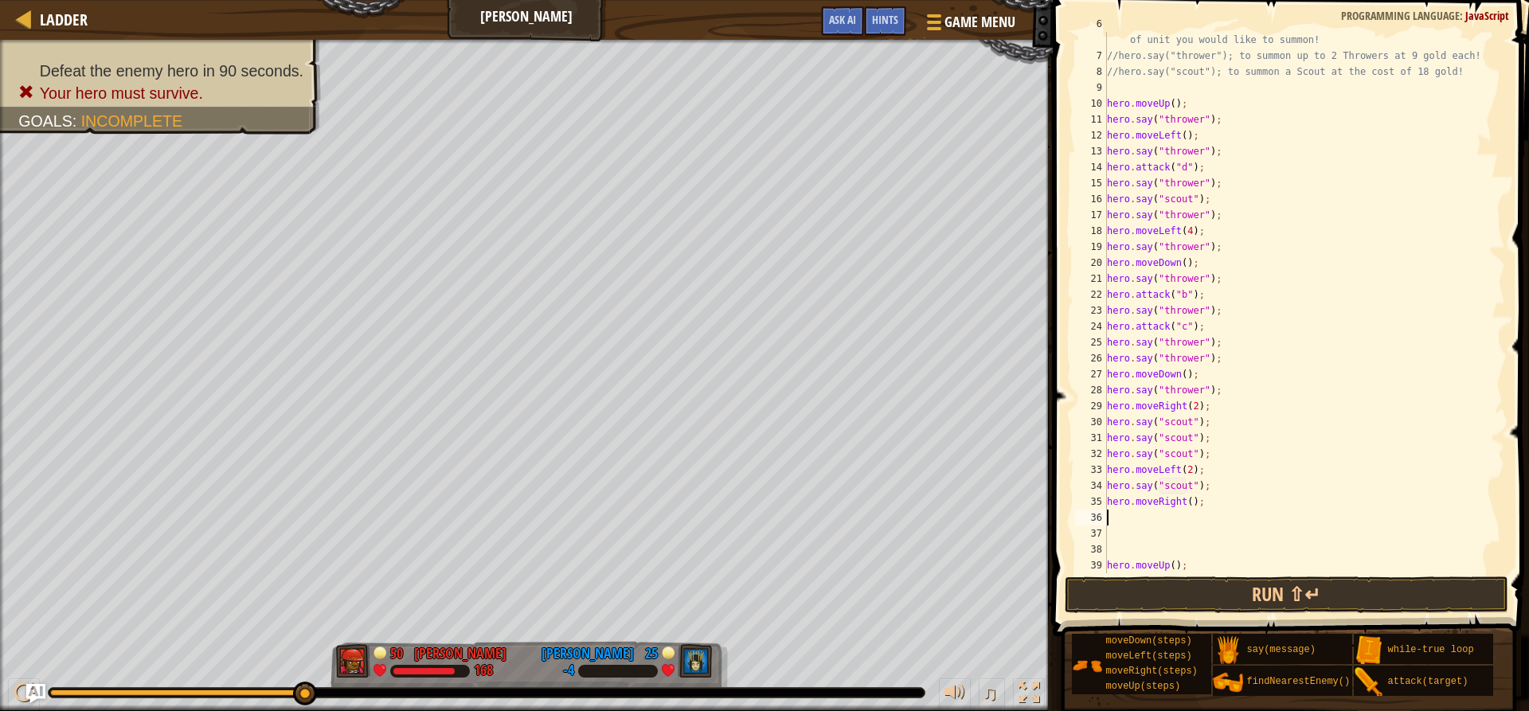
click at [1186, 499] on div "// If you have enough gold, you can call out for help by saying the type of uni…" at bounding box center [1298, 310] width 389 height 589
click at [1239, 592] on button "Run ⇧↵" at bounding box center [1286, 595] width 443 height 37
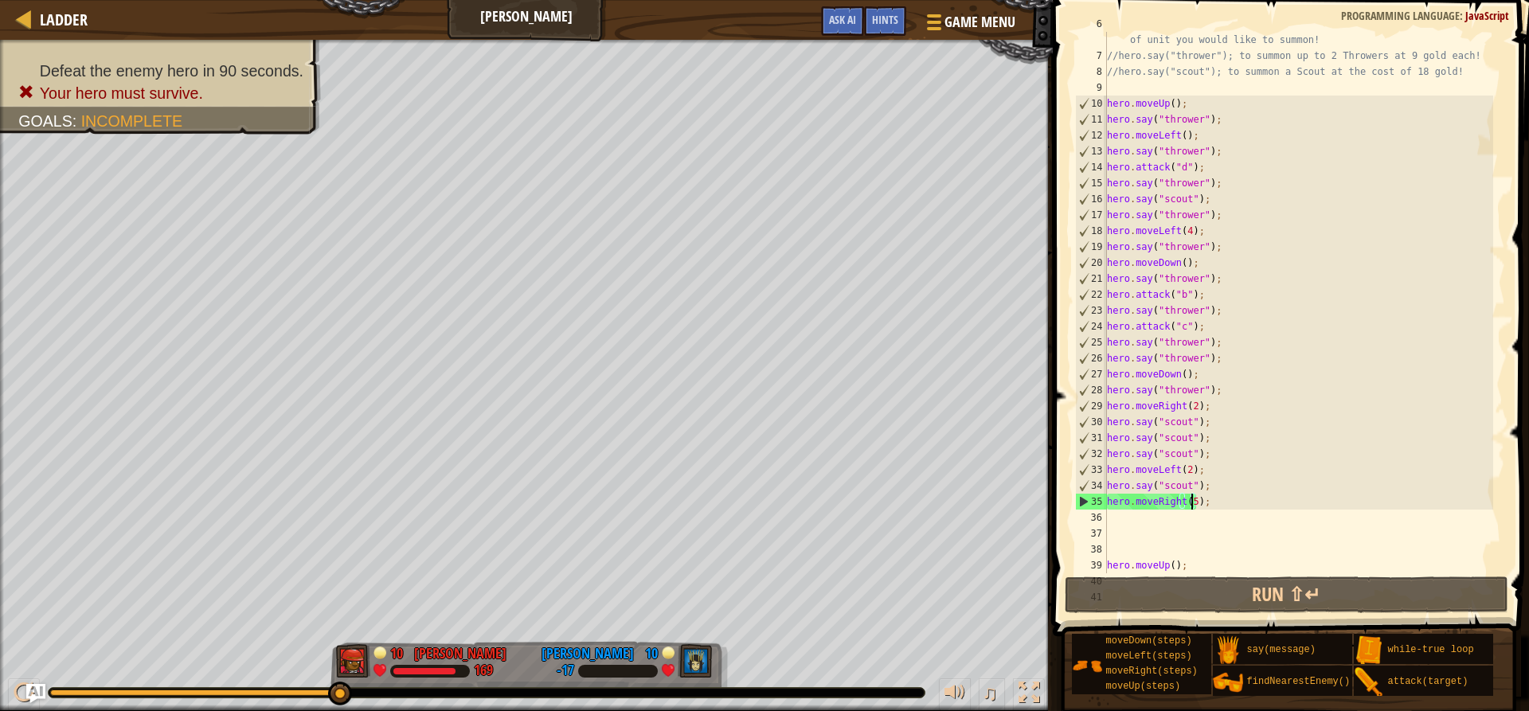
click at [1200, 478] on div "// If you have enough gold, you can call out for help by saying the type of uni…" at bounding box center [1298, 310] width 389 height 589
type textarea "hero.say("scout");"
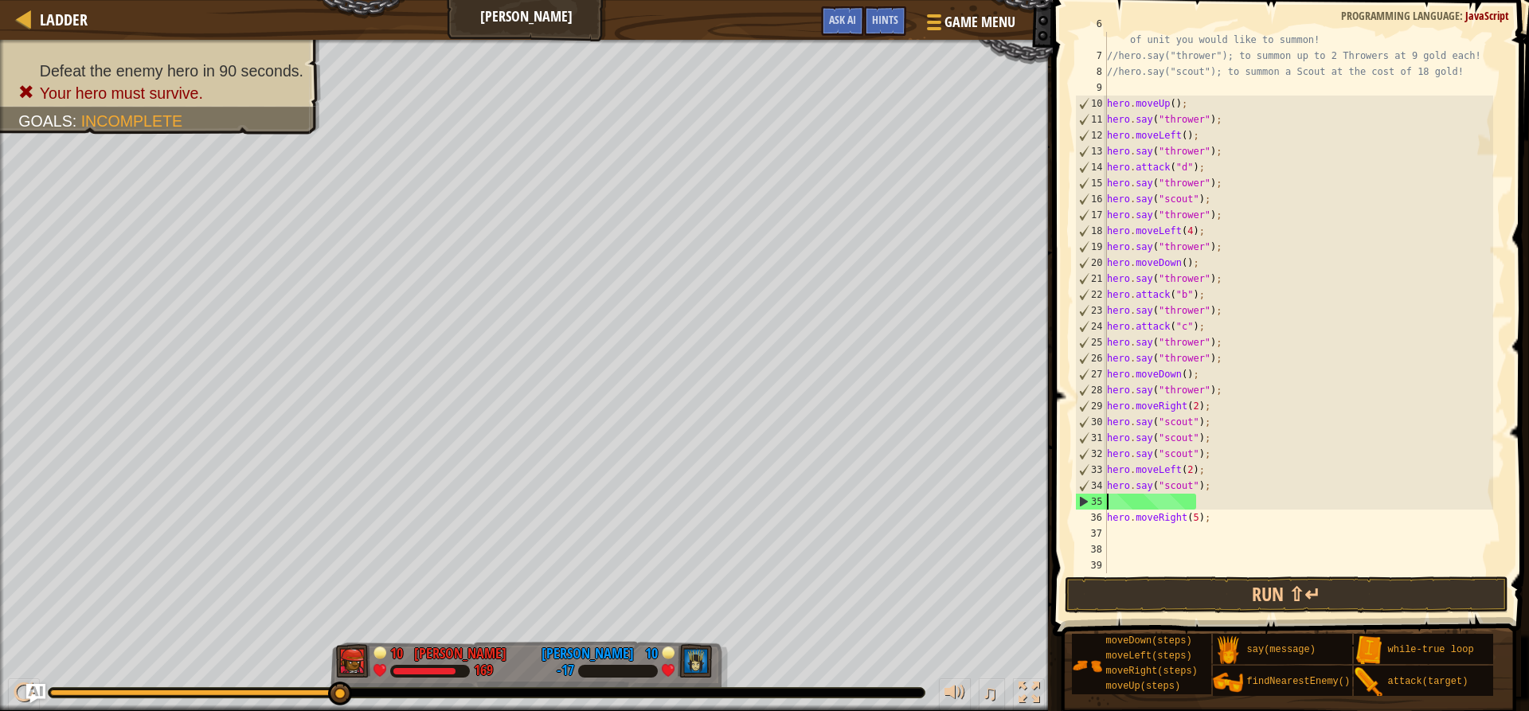
scroll to position [7, 0]
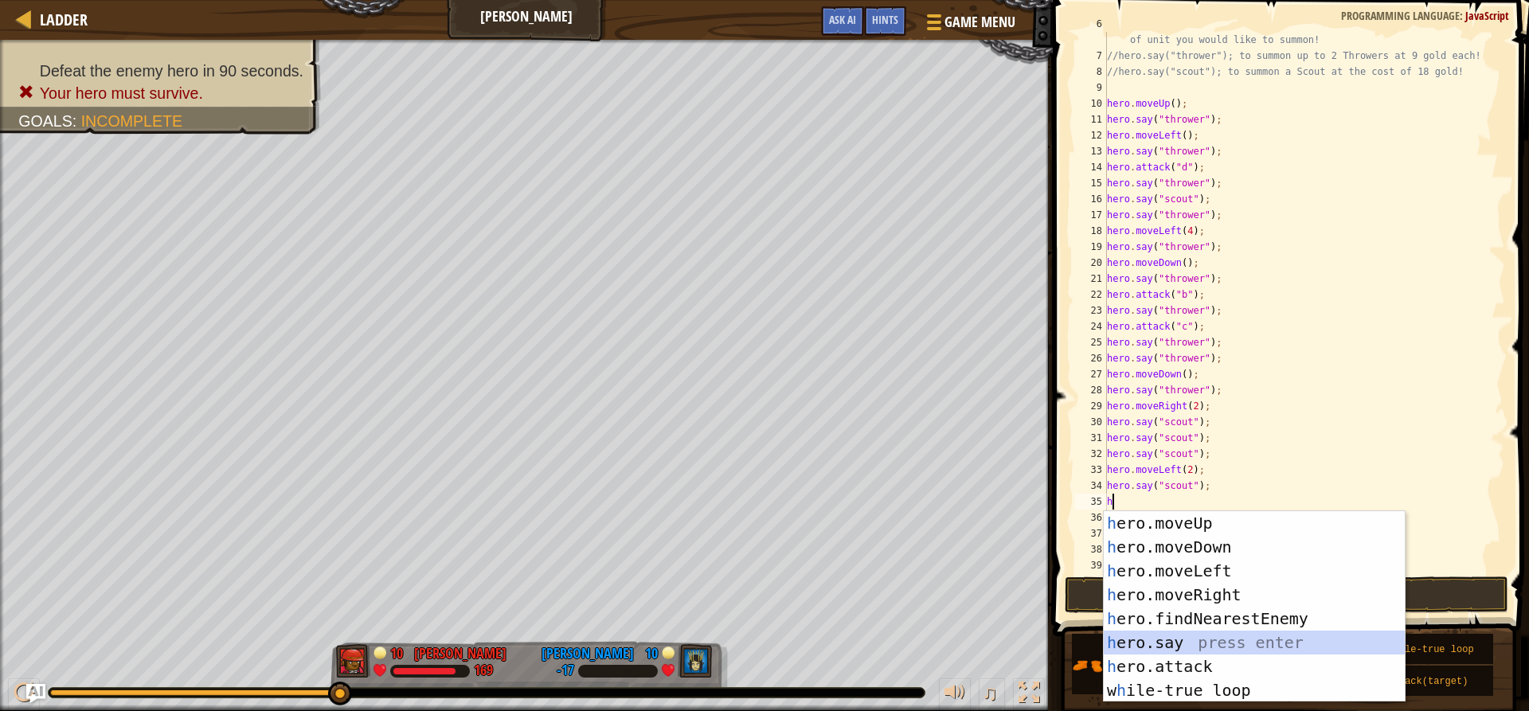
click at [1162, 645] on div "h ero.moveUp press enter h ero.moveDown press enter h ero.moveLeft press enter …" at bounding box center [1254, 630] width 301 height 239
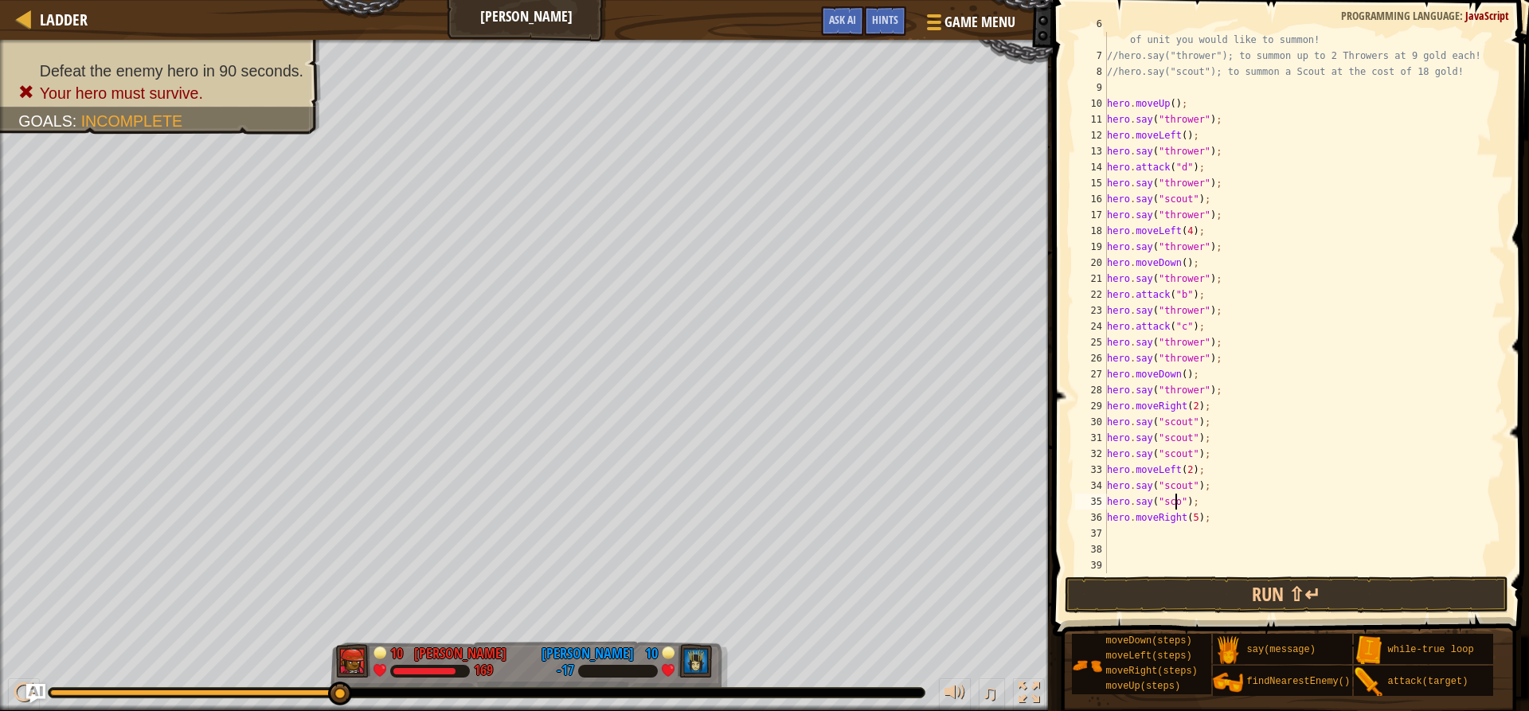
type textarea "hero.say("scout");"
click at [1217, 499] on div "// If you have enough gold, you can call out for help by saying the type of uni…" at bounding box center [1298, 310] width 389 height 589
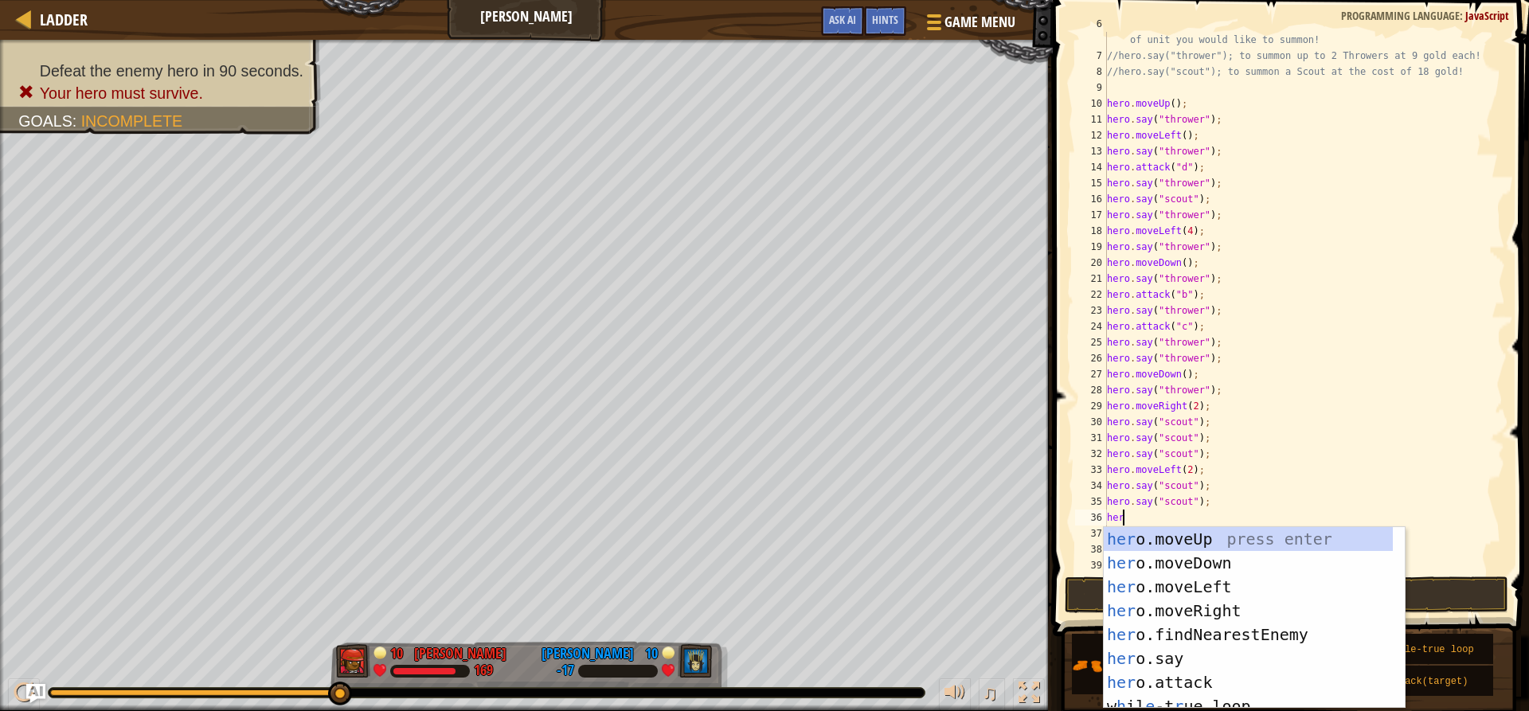
scroll to position [7, 1]
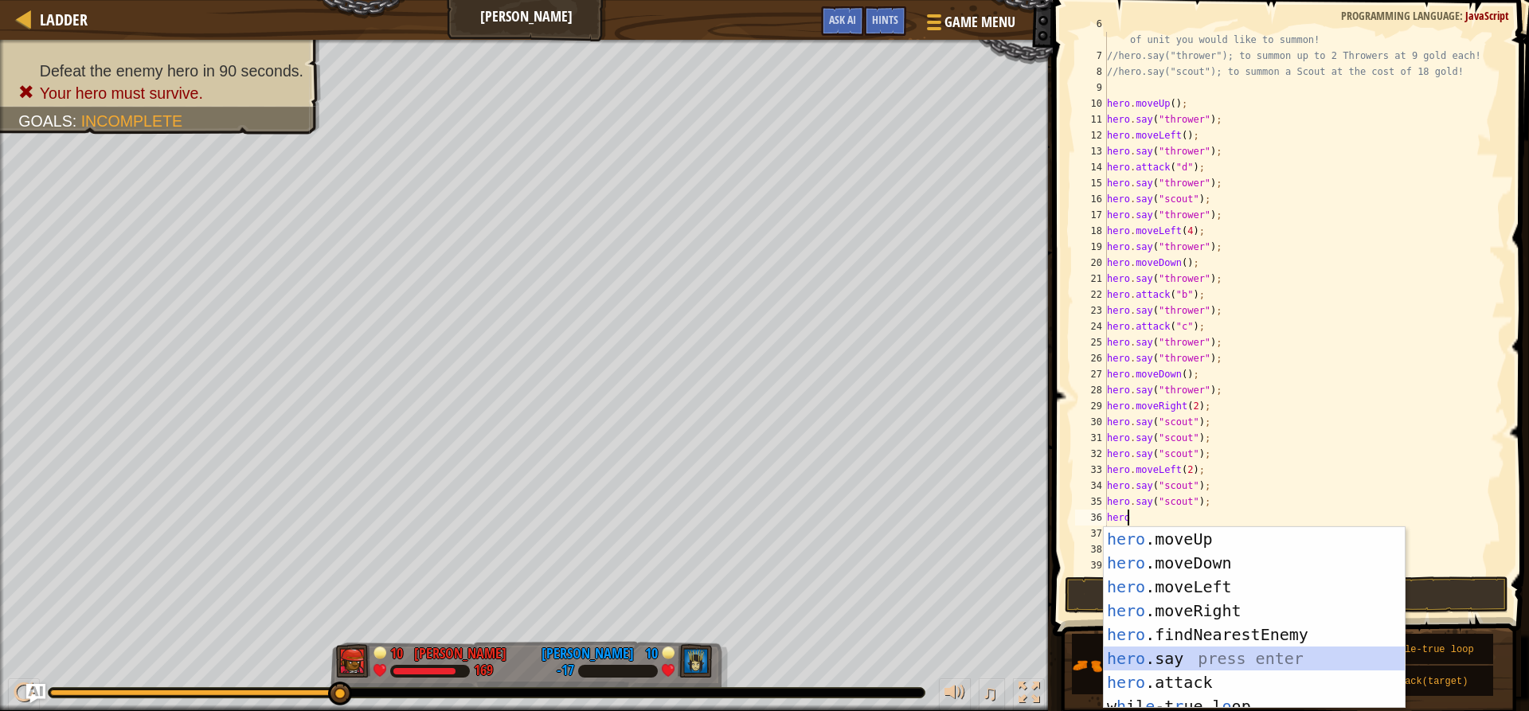
click at [1165, 648] on div "hero .moveUp press enter hero .moveDown press enter hero .moveLeft press enter …" at bounding box center [1254, 641] width 301 height 229
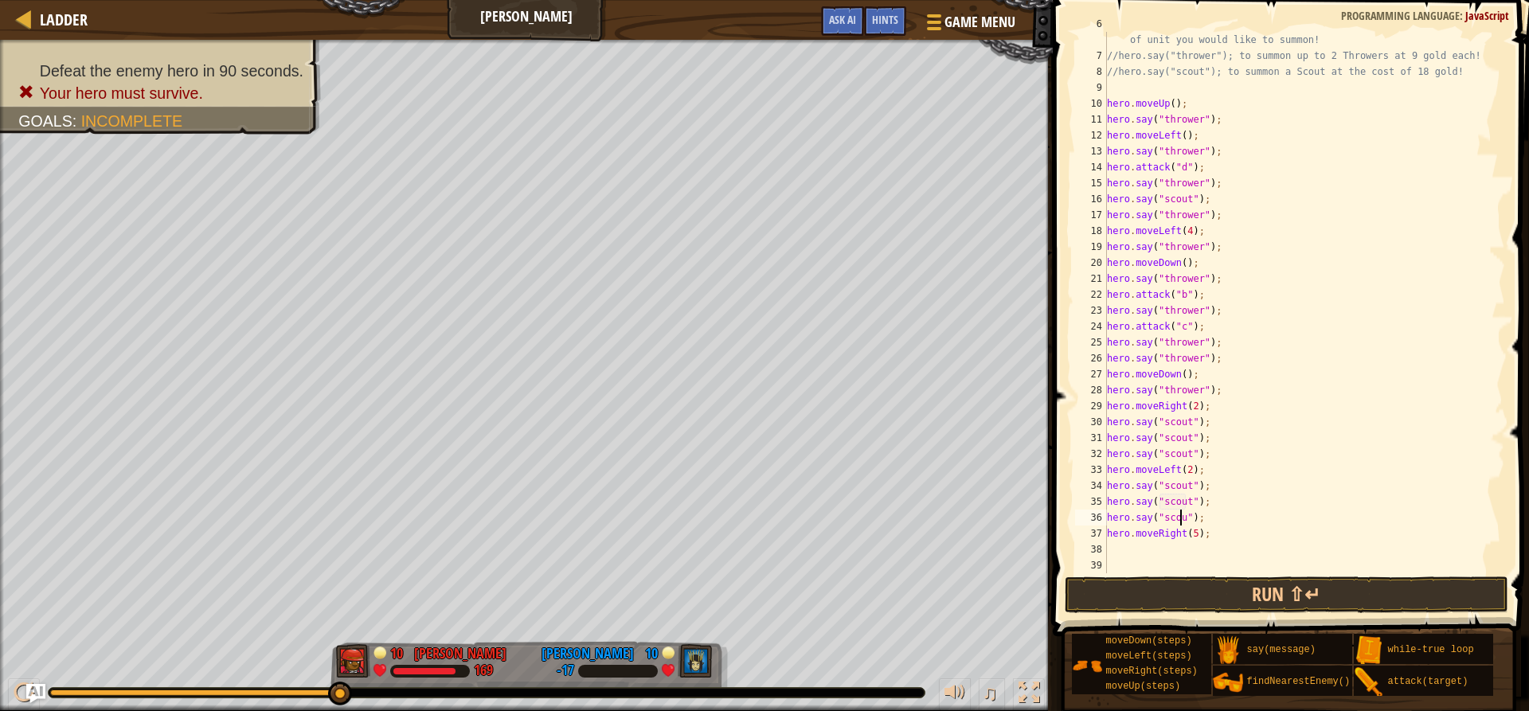
scroll to position [7, 7]
click at [1179, 598] on button "Run ⇧↵" at bounding box center [1286, 595] width 443 height 37
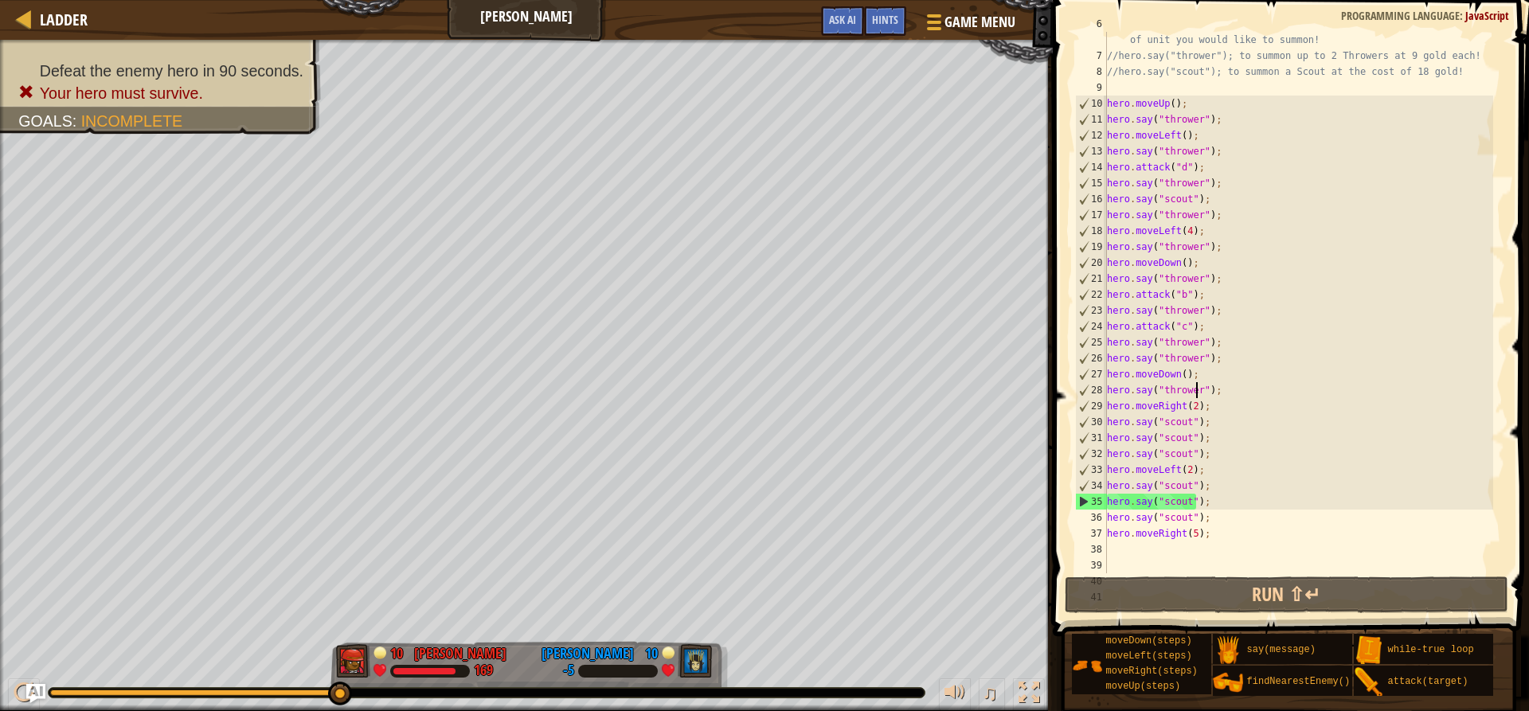
click at [1195, 385] on div "// If you have enough gold, you can call out for help by saying the type of uni…" at bounding box center [1298, 310] width 389 height 589
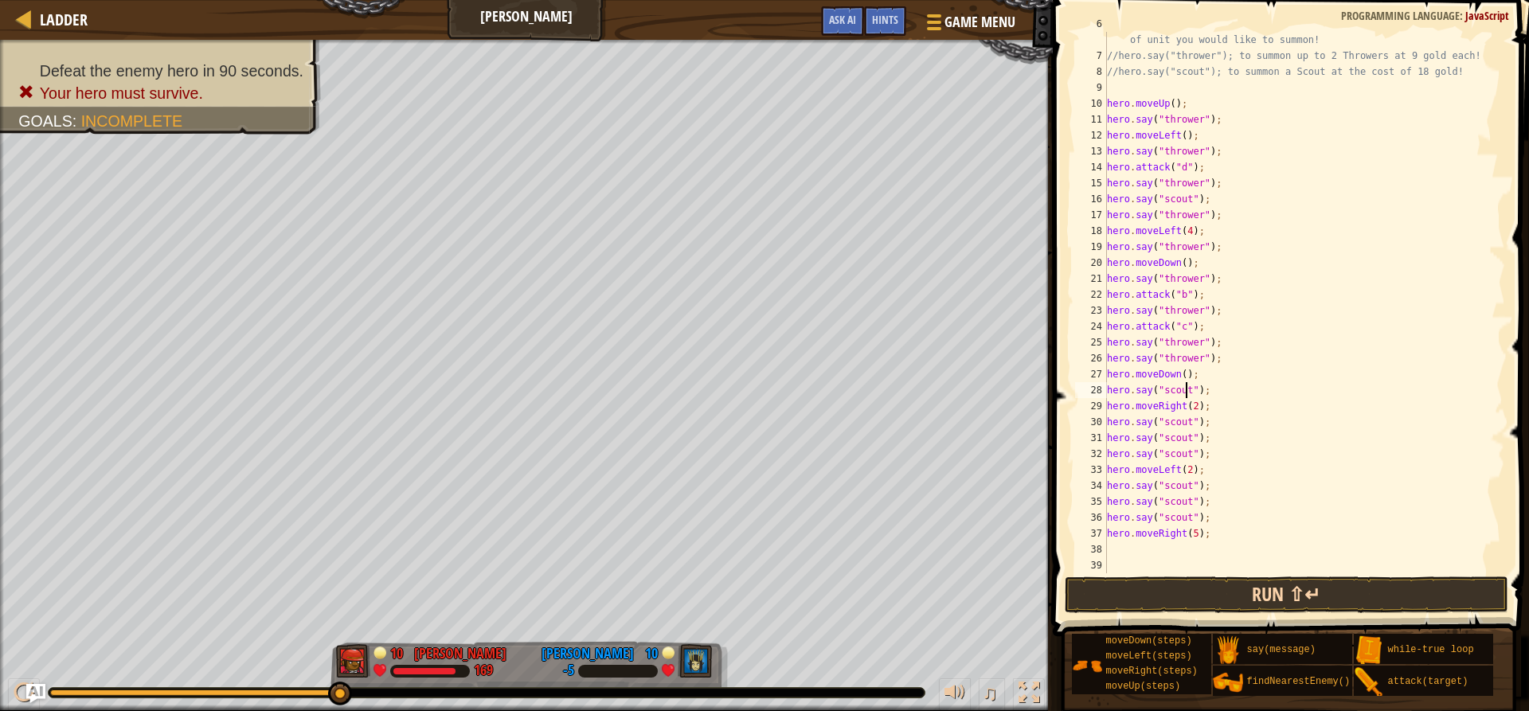
type textarea "hero.say("scout");"
click at [1374, 577] on button "Run ⇧↵" at bounding box center [1286, 595] width 443 height 37
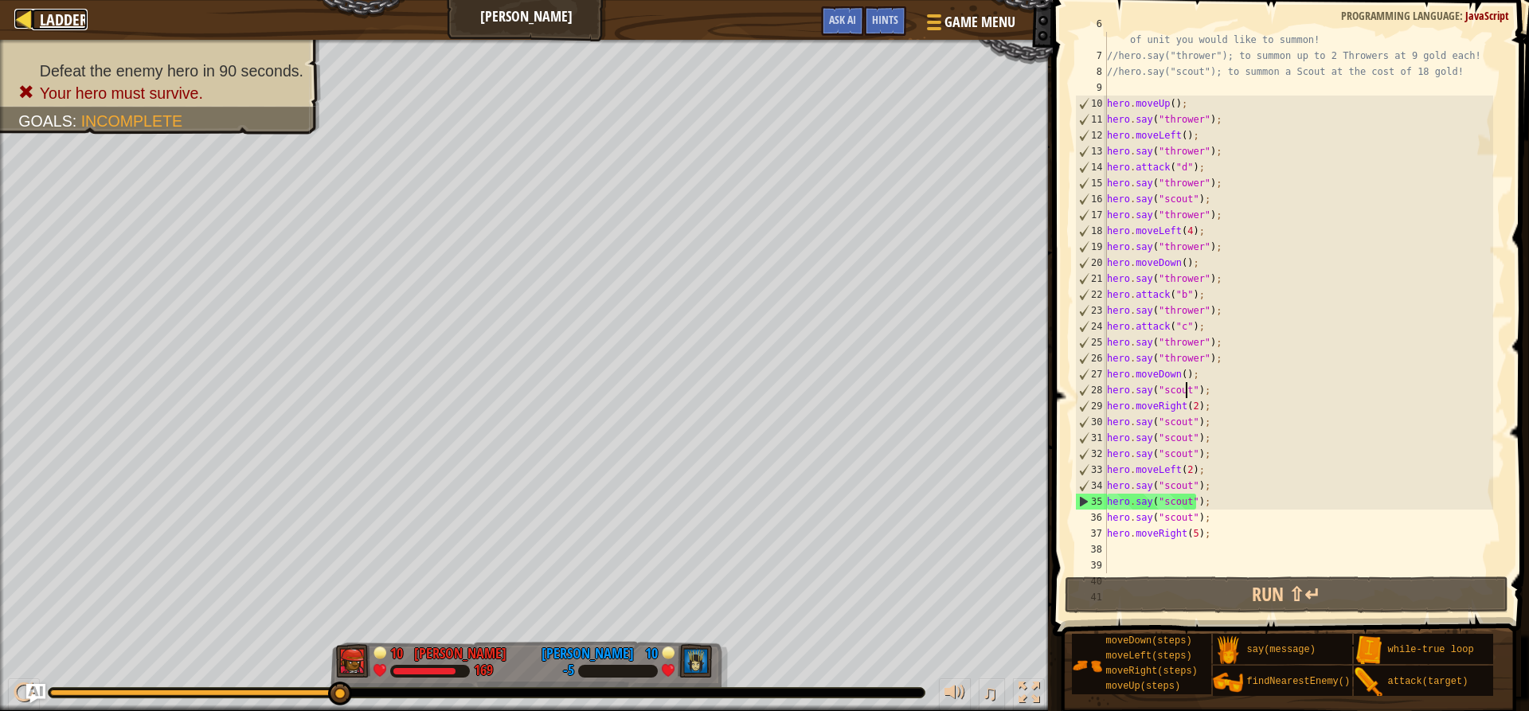
click at [25, 16] on div at bounding box center [24, 19] width 20 height 20
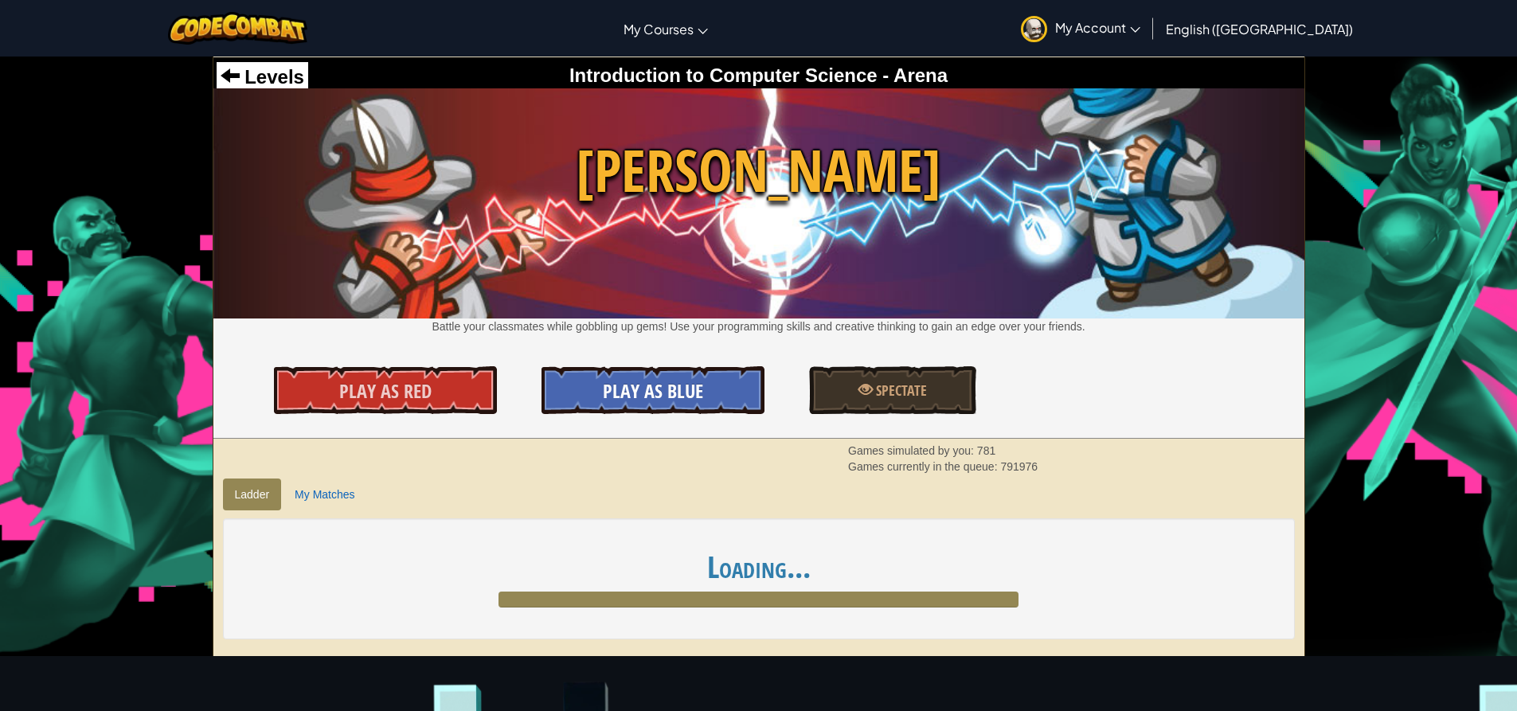
click at [685, 396] on span "Play As Blue" at bounding box center [653, 390] width 100 height 25
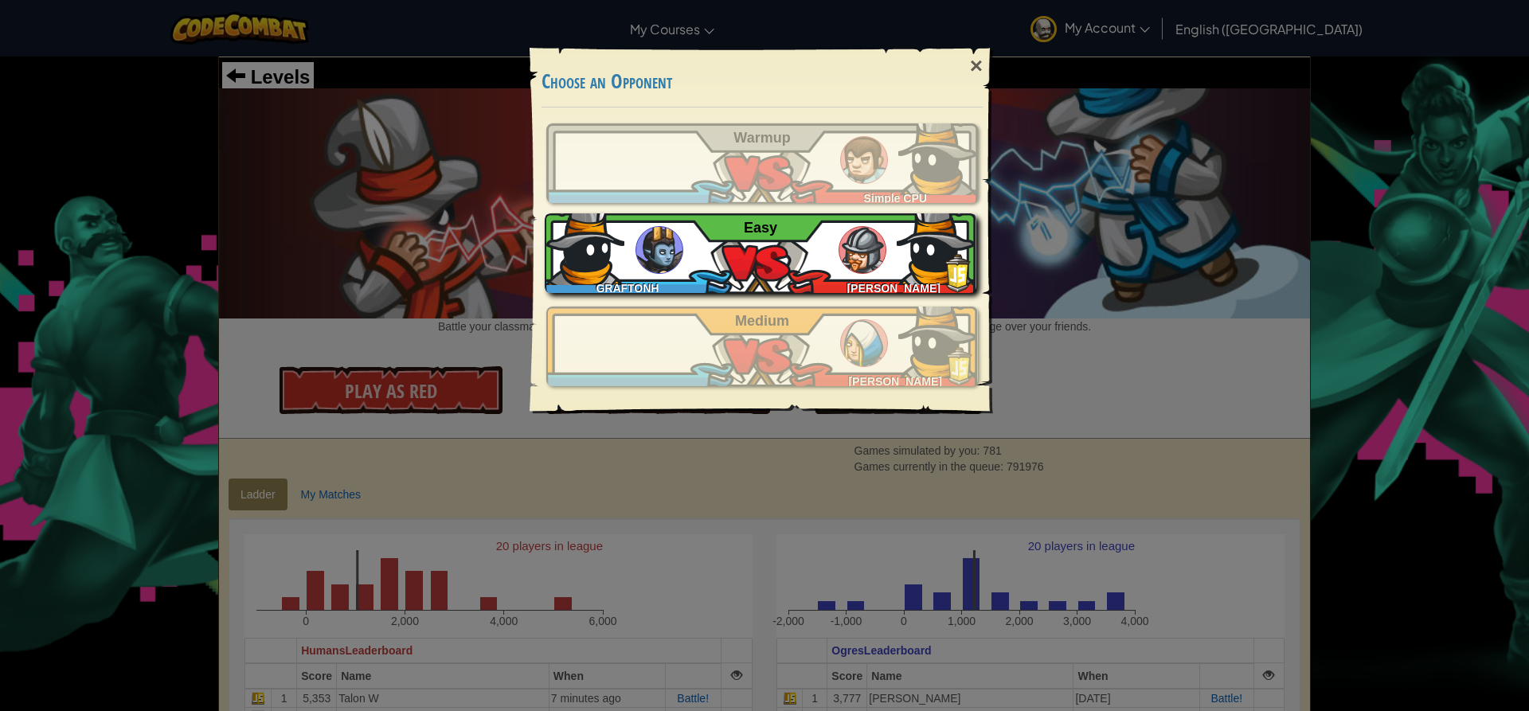
click at [926, 259] on img at bounding box center [937, 246] width 80 height 80
